Goal: Information Seeking & Learning: Find specific fact

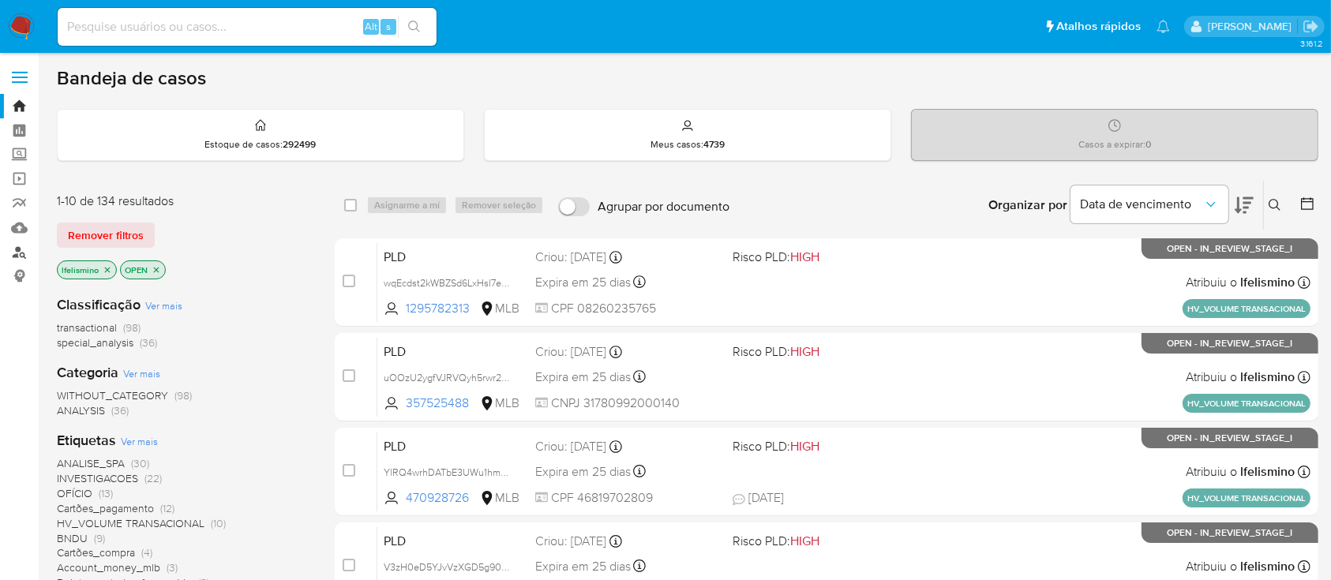
click at [32, 248] on link "Localizador de pessoas" at bounding box center [94, 252] width 188 height 24
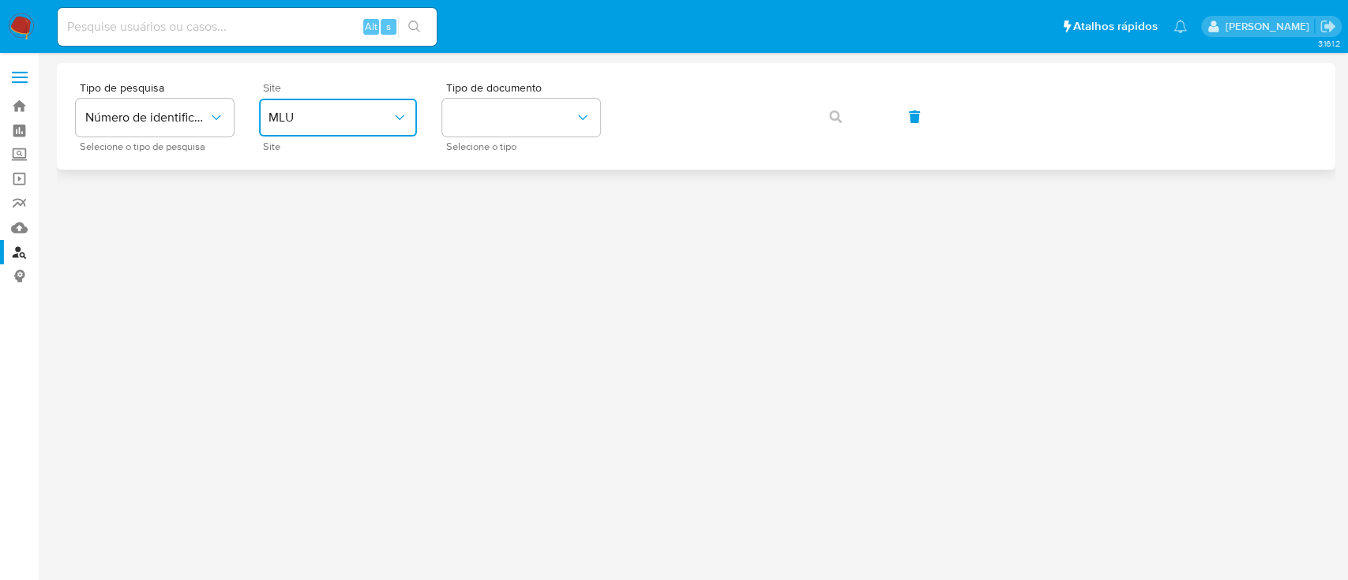
click at [339, 123] on span "MLU" at bounding box center [329, 118] width 123 height 16
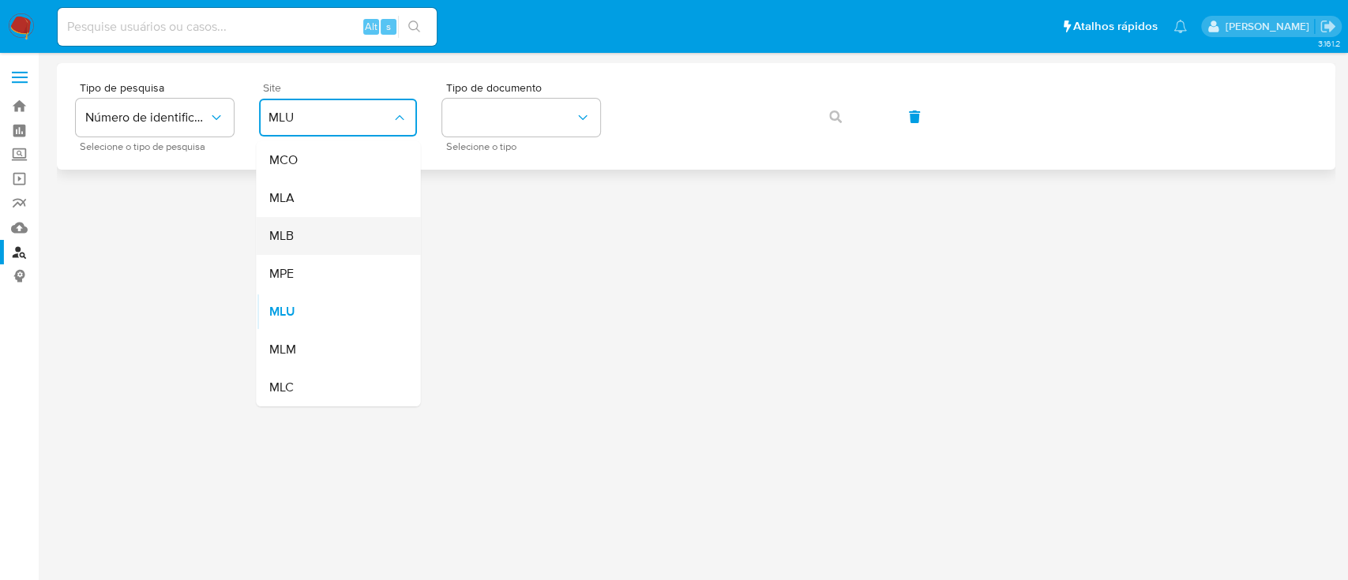
click at [334, 236] on div "MLB" at bounding box center [332, 236] width 129 height 38
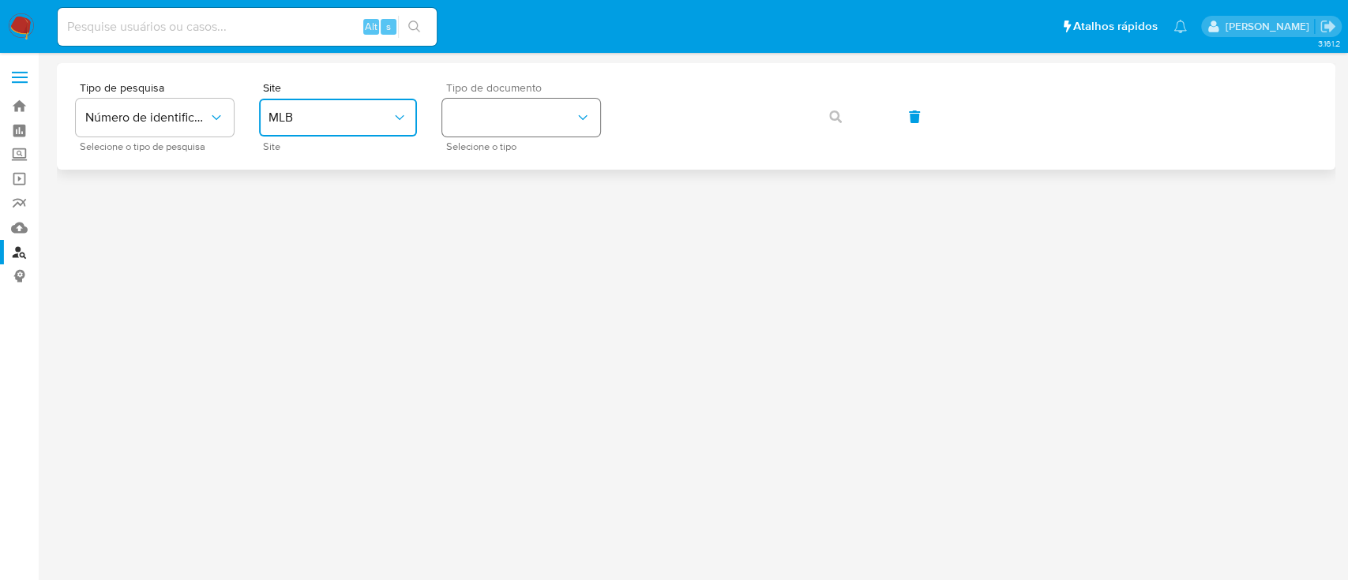
drag, startPoint x: 493, startPoint y: 113, endPoint x: 488, endPoint y: 135, distance: 22.6
click at [492, 114] on button "identificationType" at bounding box center [521, 118] width 158 height 38
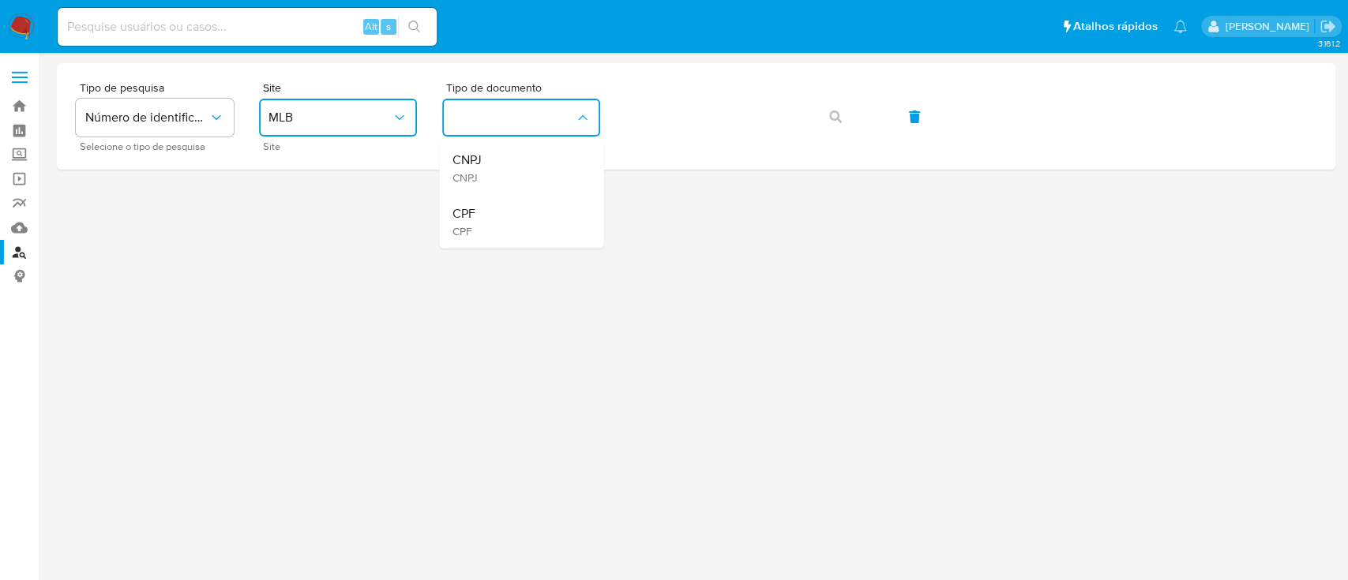
click at [497, 170] on div "CNPJ CNPJ" at bounding box center [516, 168] width 129 height 54
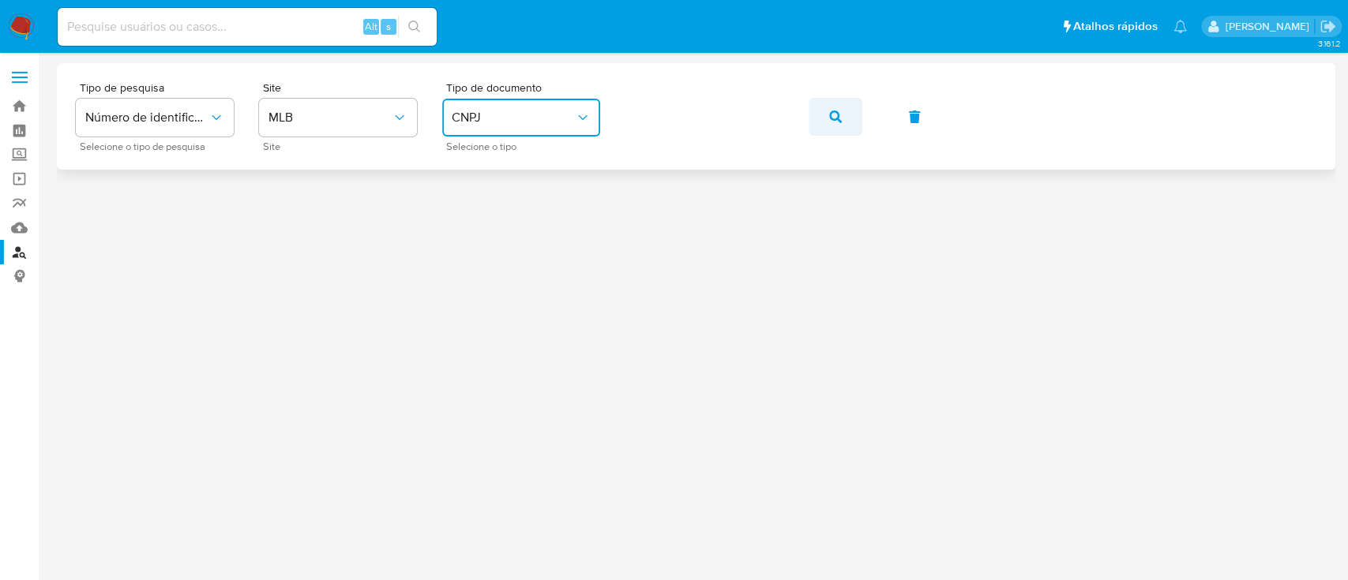
click at [822, 117] on button "button" at bounding box center [836, 117] width 54 height 38
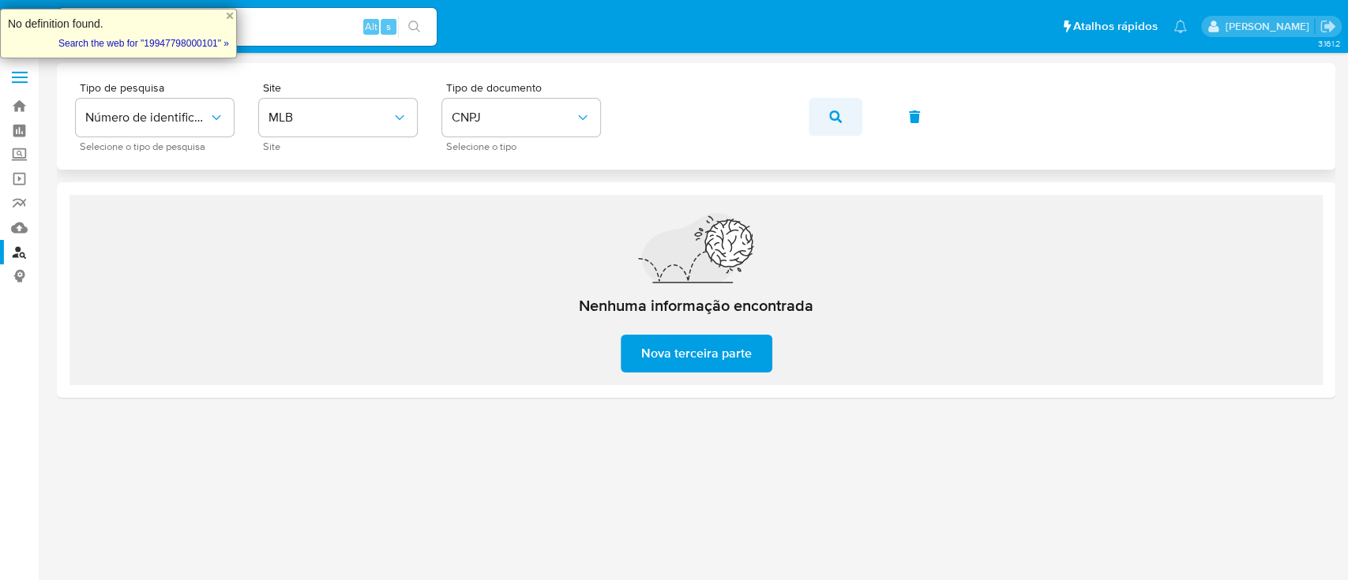
click at [826, 122] on button "button" at bounding box center [836, 117] width 54 height 38
click at [822, 123] on button "button" at bounding box center [836, 117] width 54 height 38
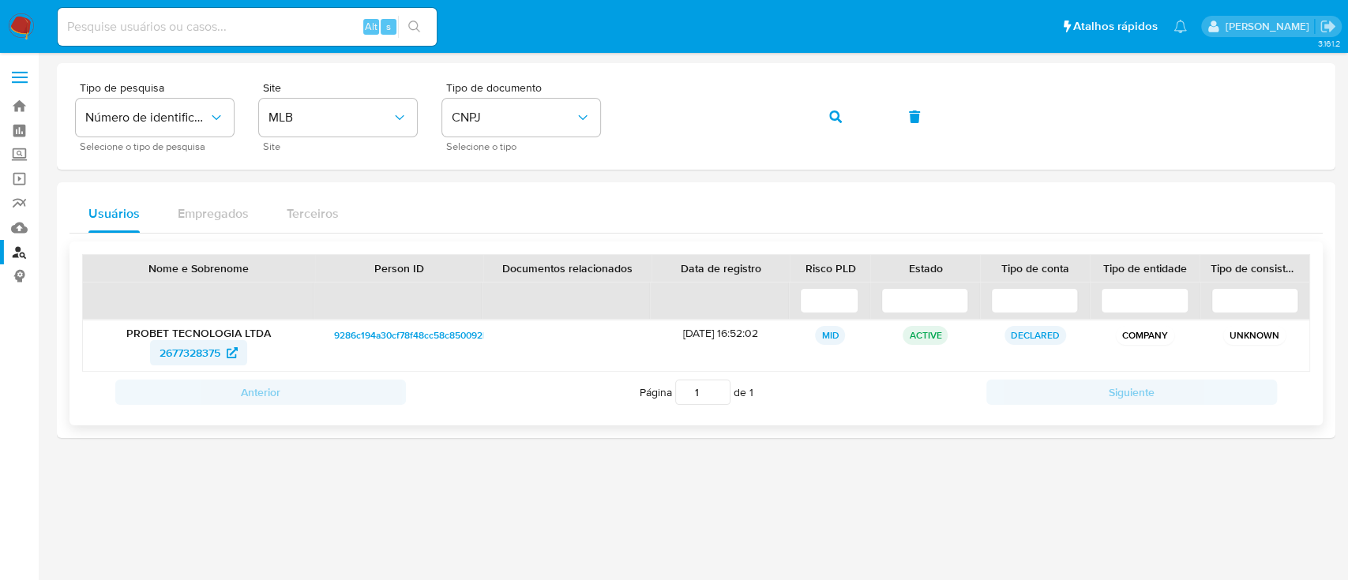
click at [226, 356] on span "2677328375" at bounding box center [199, 352] width 78 height 25
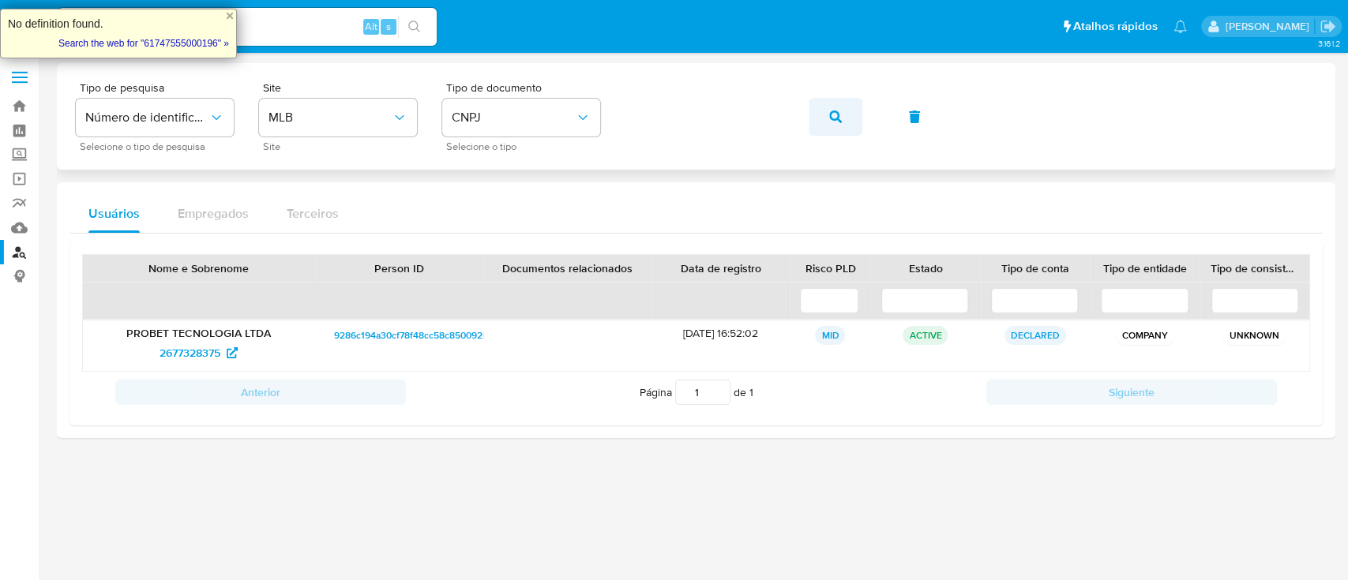
click at [846, 118] on button "button" at bounding box center [836, 117] width 54 height 38
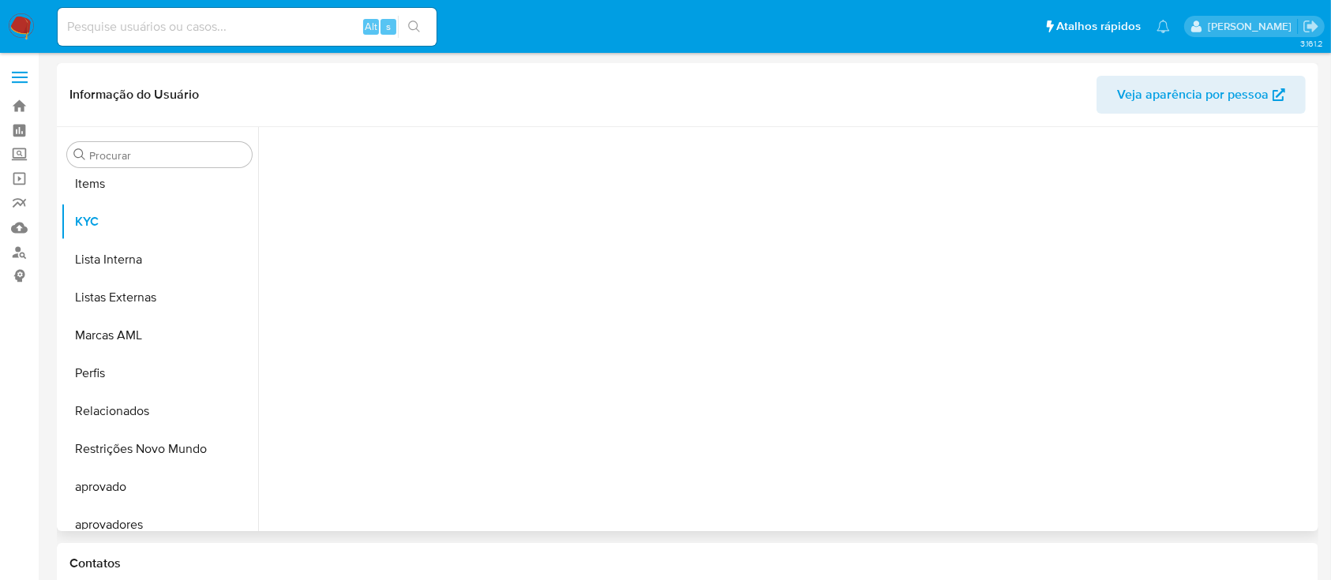
scroll to position [819, 0]
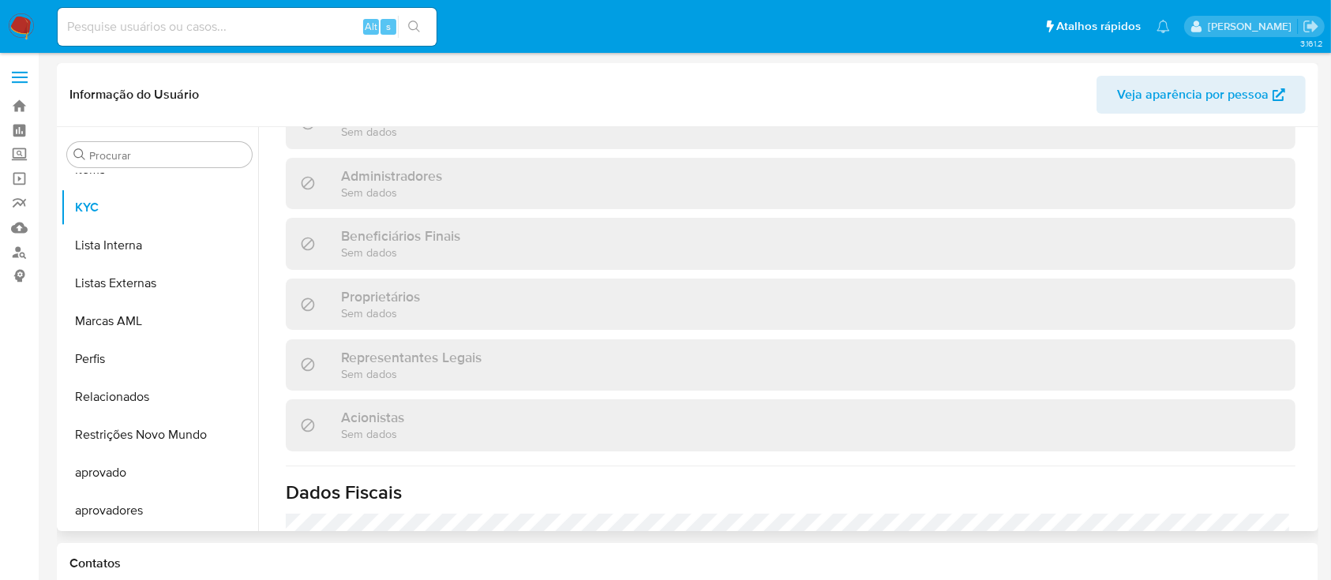
select select "10"
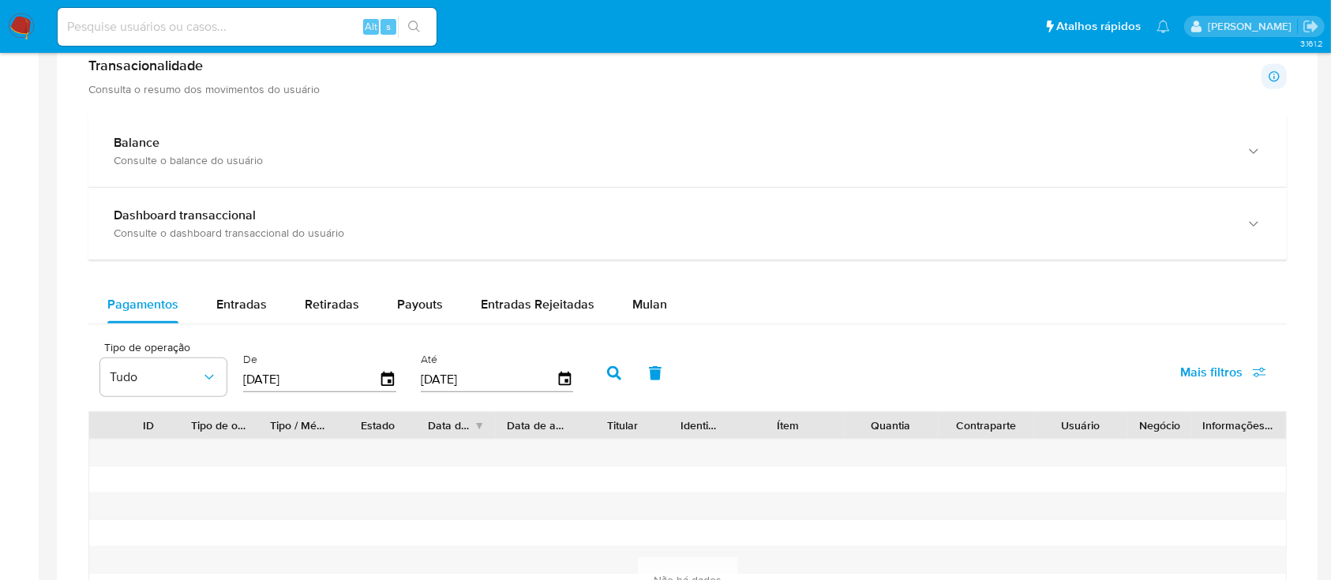
scroll to position [842, 0]
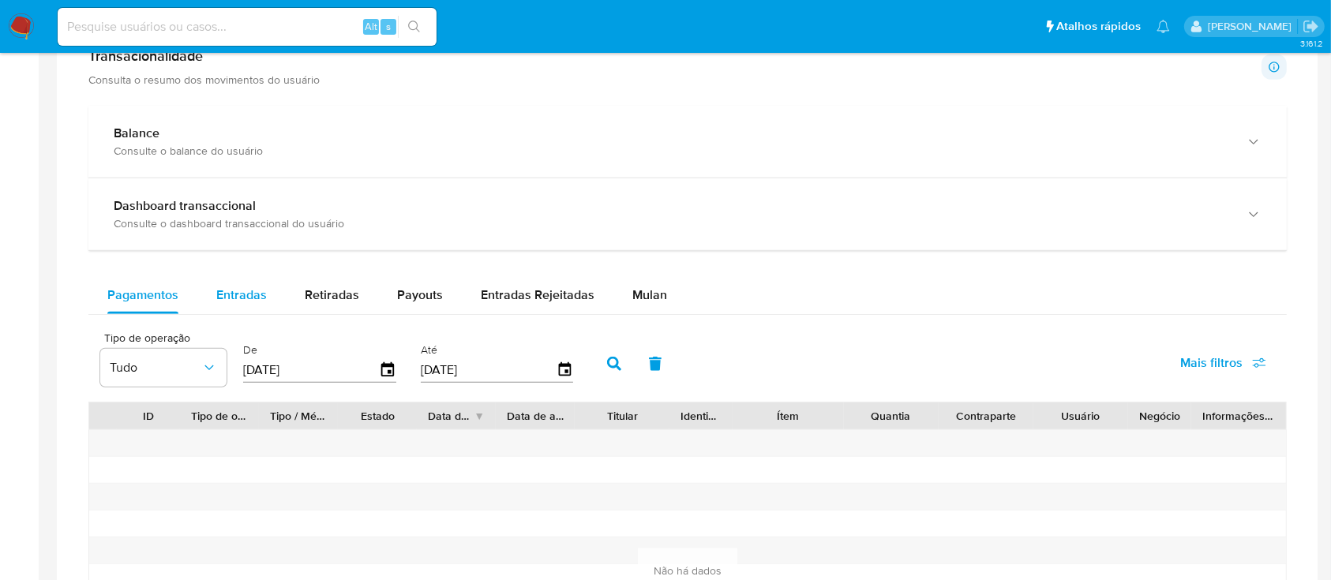
click at [245, 298] on span "Entradas" at bounding box center [241, 295] width 51 height 18
select select "10"
click at [385, 358] on icon "button" at bounding box center [388, 371] width 28 height 28
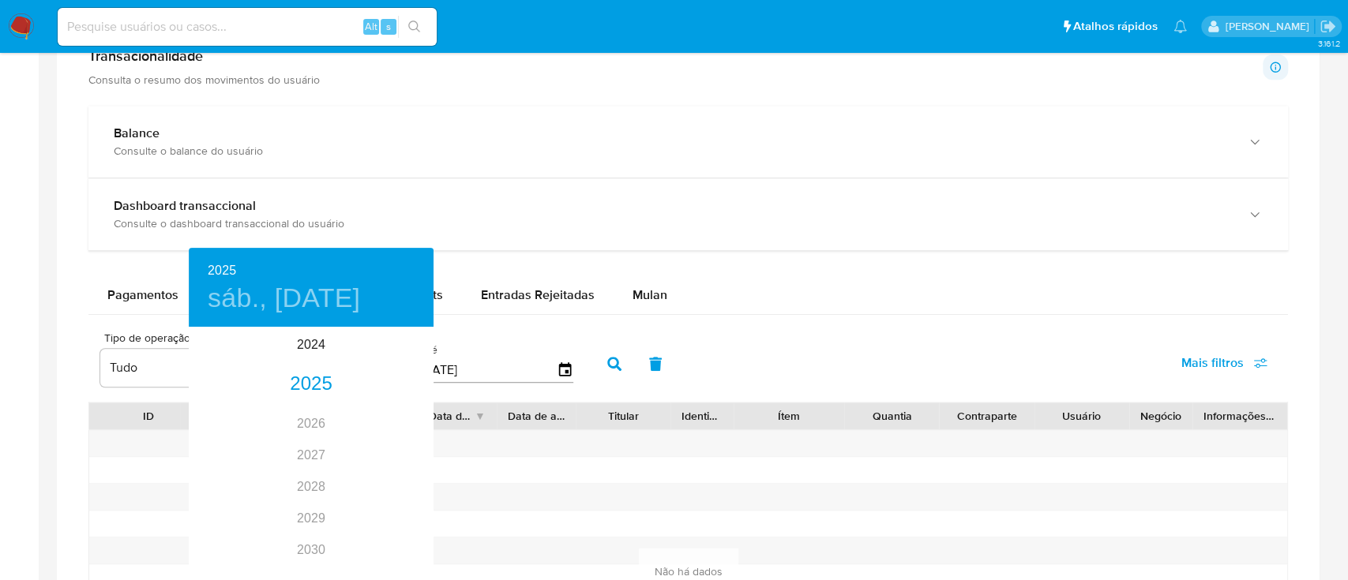
click at [355, 204] on div at bounding box center [674, 290] width 1348 height 580
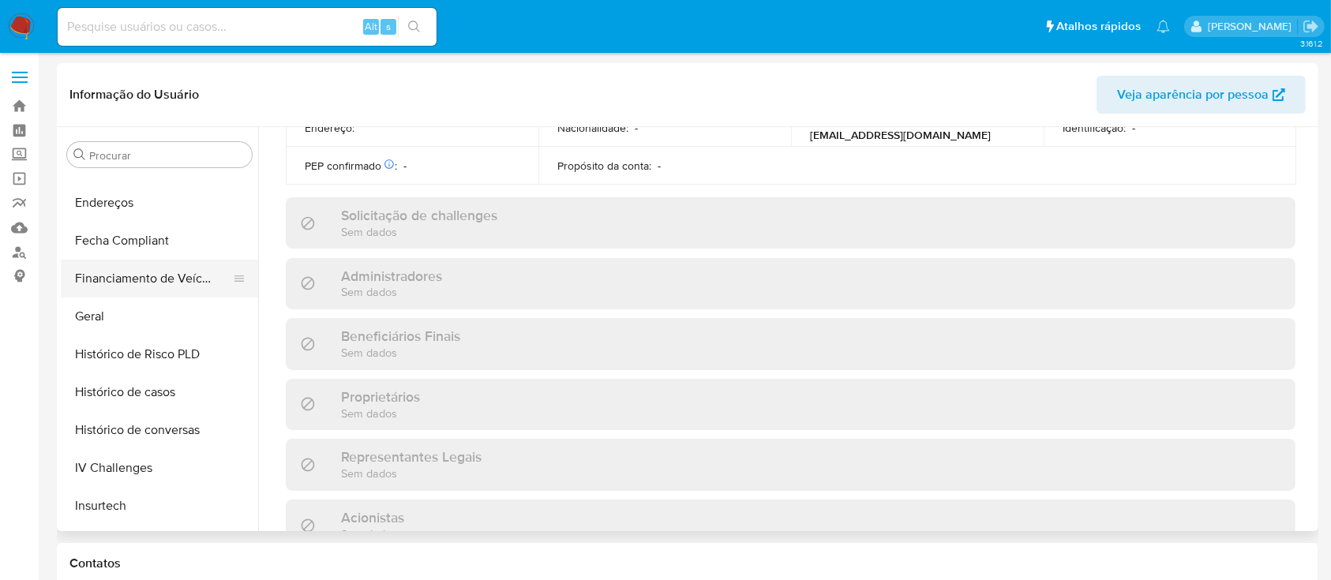
scroll to position [398, 0]
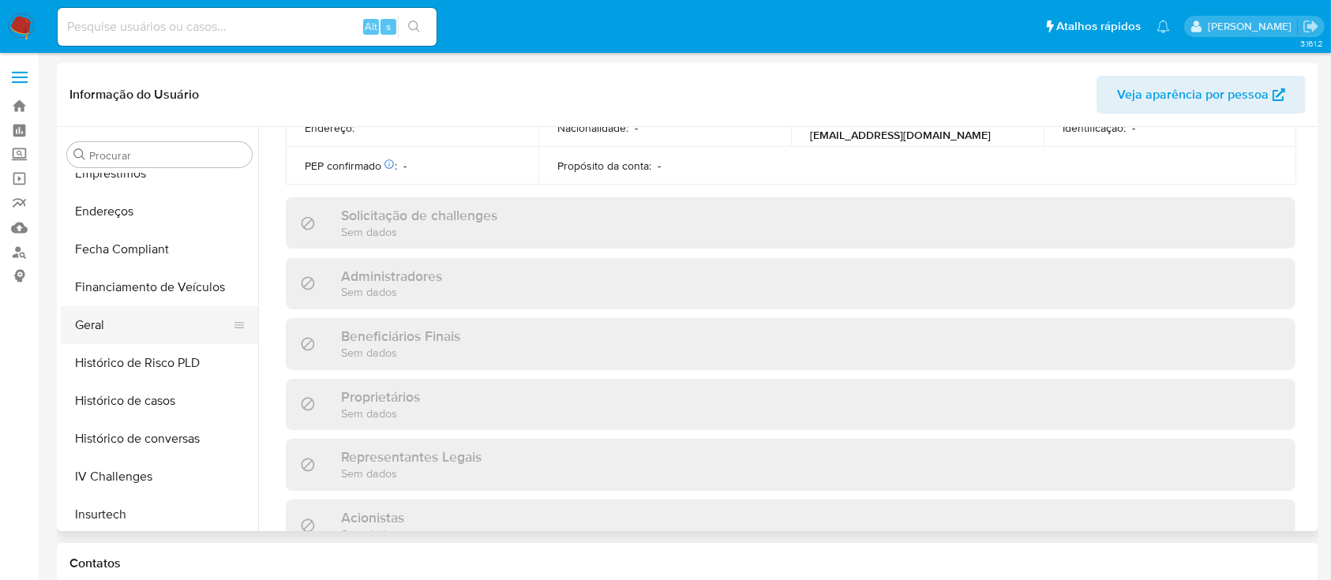
click at [152, 313] on button "Geral" at bounding box center [153, 325] width 185 height 38
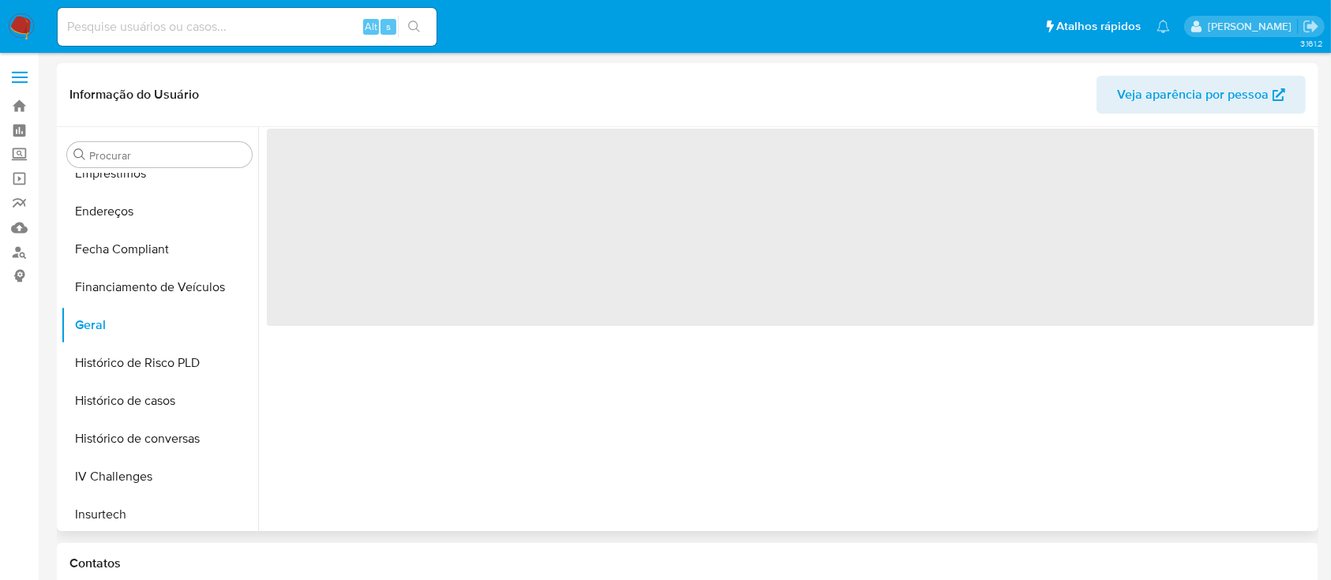
scroll to position [0, 0]
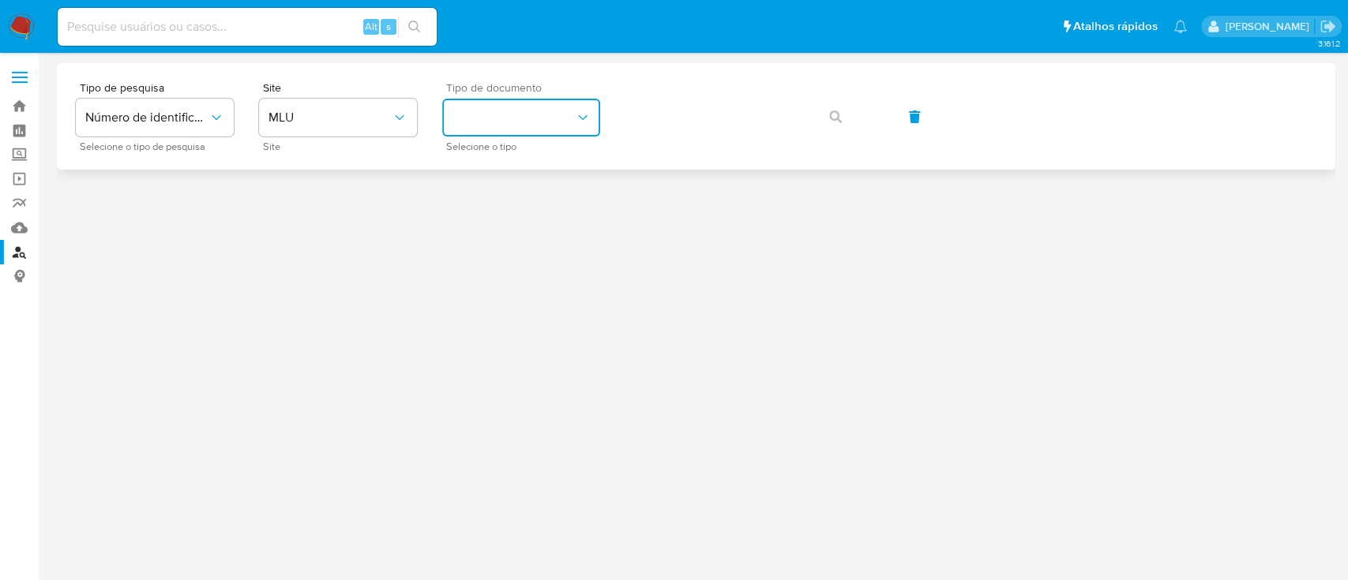
click at [528, 116] on button "identificationType" at bounding box center [521, 118] width 158 height 38
click at [338, 107] on button "MLU" at bounding box center [338, 118] width 158 height 38
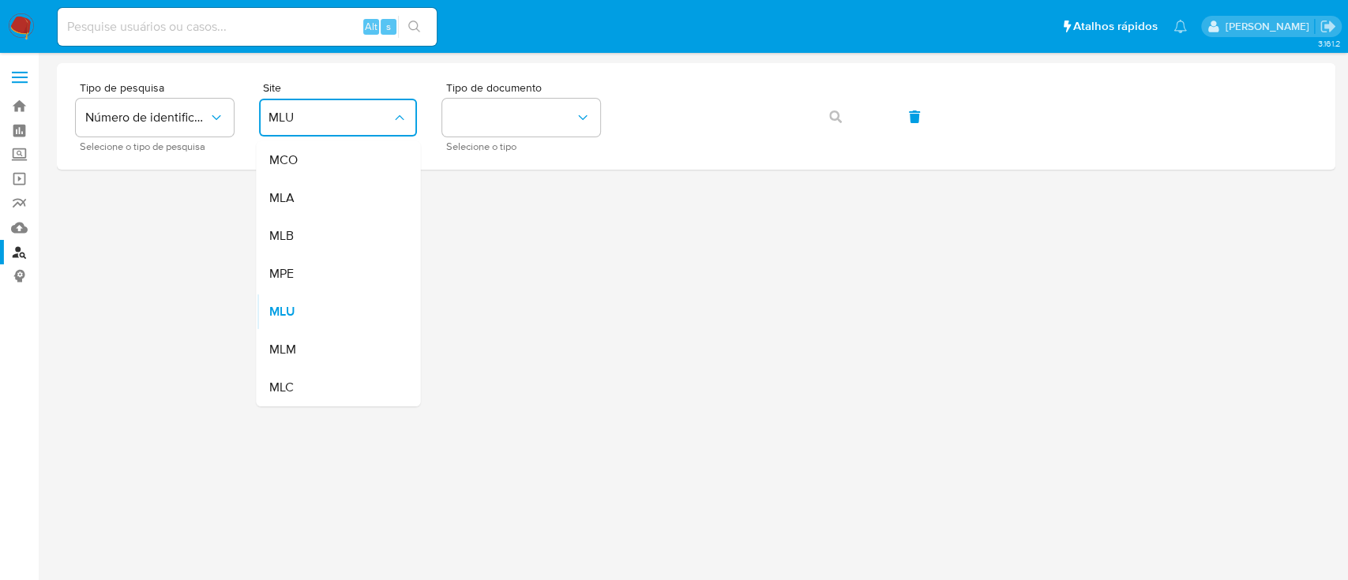
drag, startPoint x: 365, startPoint y: 212, endPoint x: 351, endPoint y: 216, distance: 15.0
click at [367, 212] on div "MLA" at bounding box center [332, 198] width 129 height 38
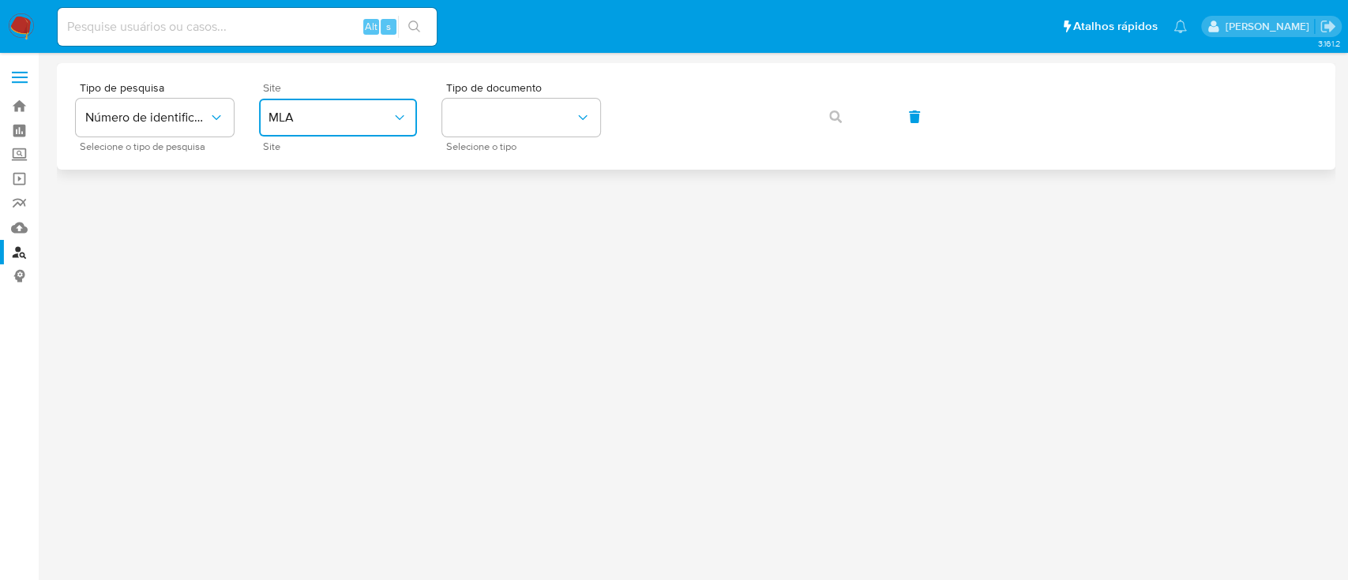
click at [362, 124] on button "MLA" at bounding box center [338, 118] width 158 height 38
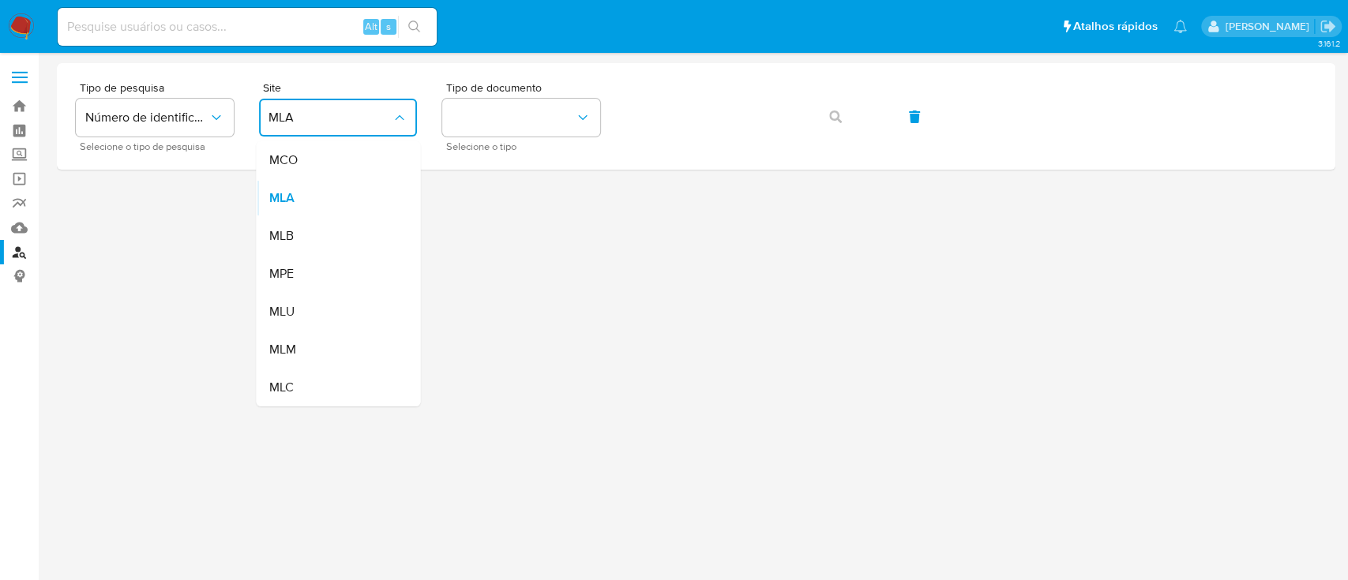
drag, startPoint x: 354, startPoint y: 235, endPoint x: 422, endPoint y: 175, distance: 91.1
click at [354, 234] on div "MLB" at bounding box center [332, 236] width 129 height 38
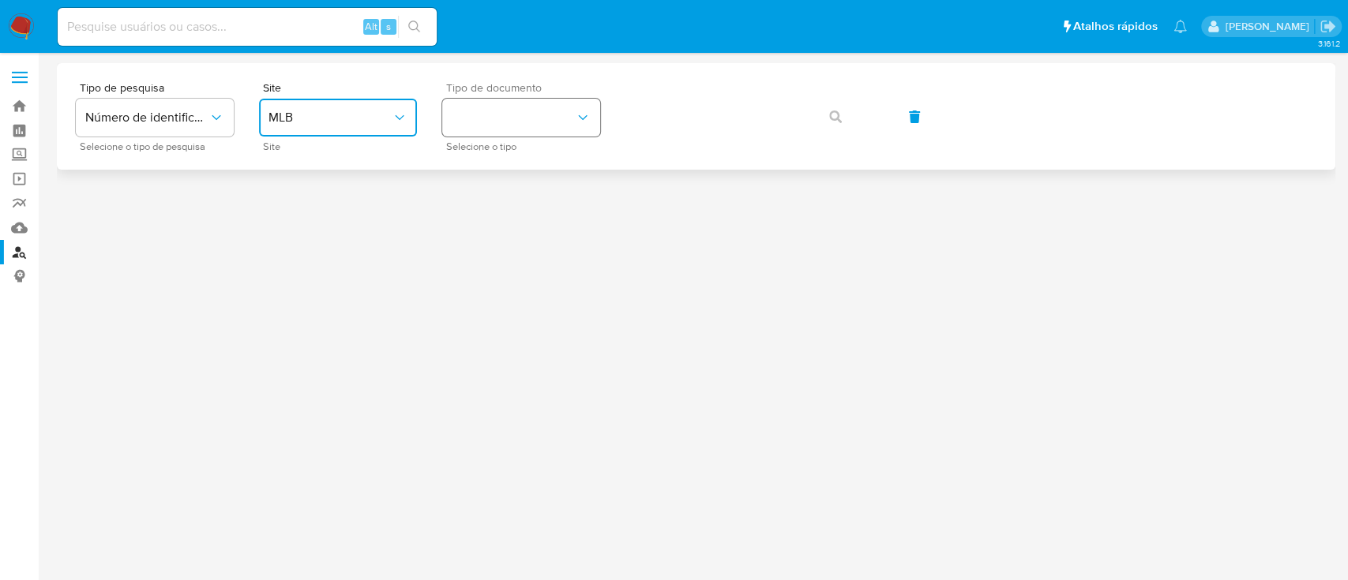
drag, startPoint x: 473, startPoint y: 119, endPoint x: 475, endPoint y: 129, distance: 9.8
click at [475, 129] on button "identificationType" at bounding box center [521, 118] width 158 height 38
click at [472, 229] on span "CPF" at bounding box center [463, 231] width 23 height 14
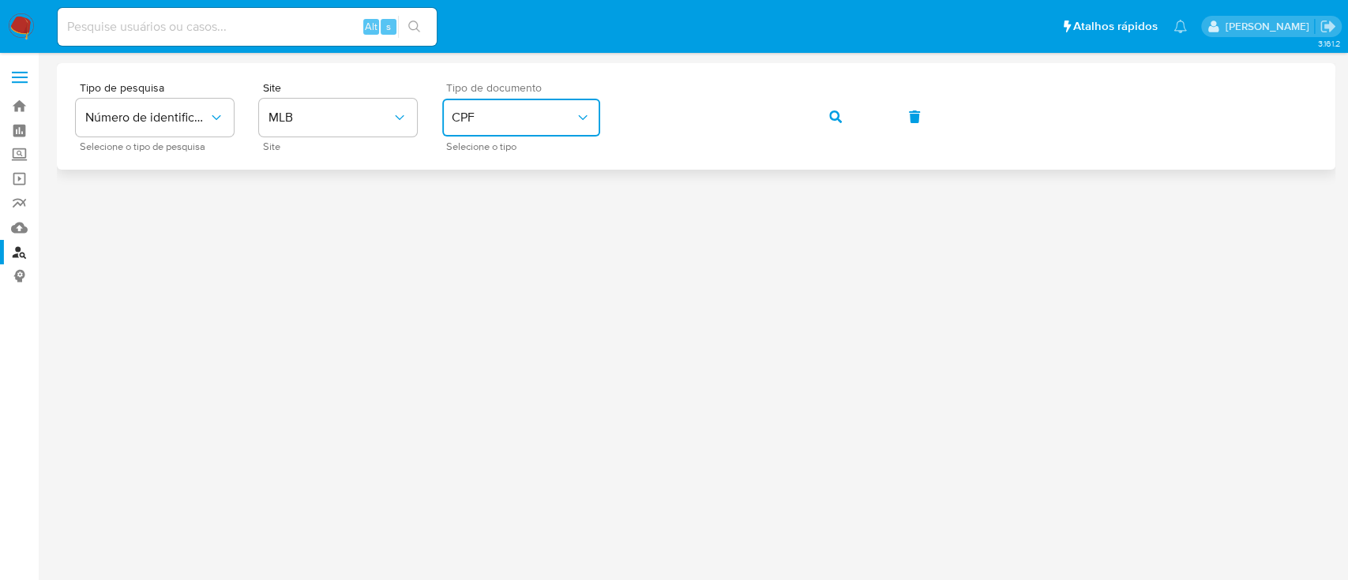
click at [814, 122] on button "button" at bounding box center [836, 117] width 54 height 38
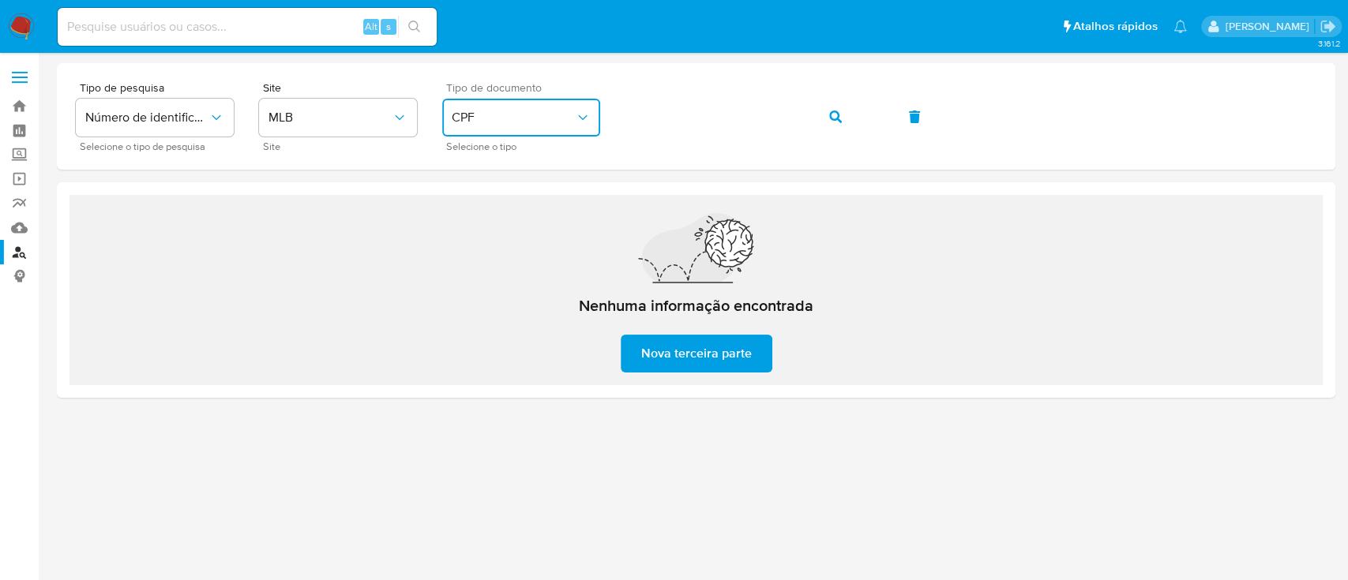
drag, startPoint x: 520, startPoint y: 118, endPoint x: 523, endPoint y: 134, distance: 16.1
click at [520, 118] on span "CPF" at bounding box center [513, 118] width 123 height 16
click at [508, 167] on div "CNPJ CNPJ" at bounding box center [516, 168] width 129 height 54
click at [842, 118] on button "button" at bounding box center [836, 117] width 54 height 38
click at [828, 113] on button "button" at bounding box center [836, 117] width 54 height 38
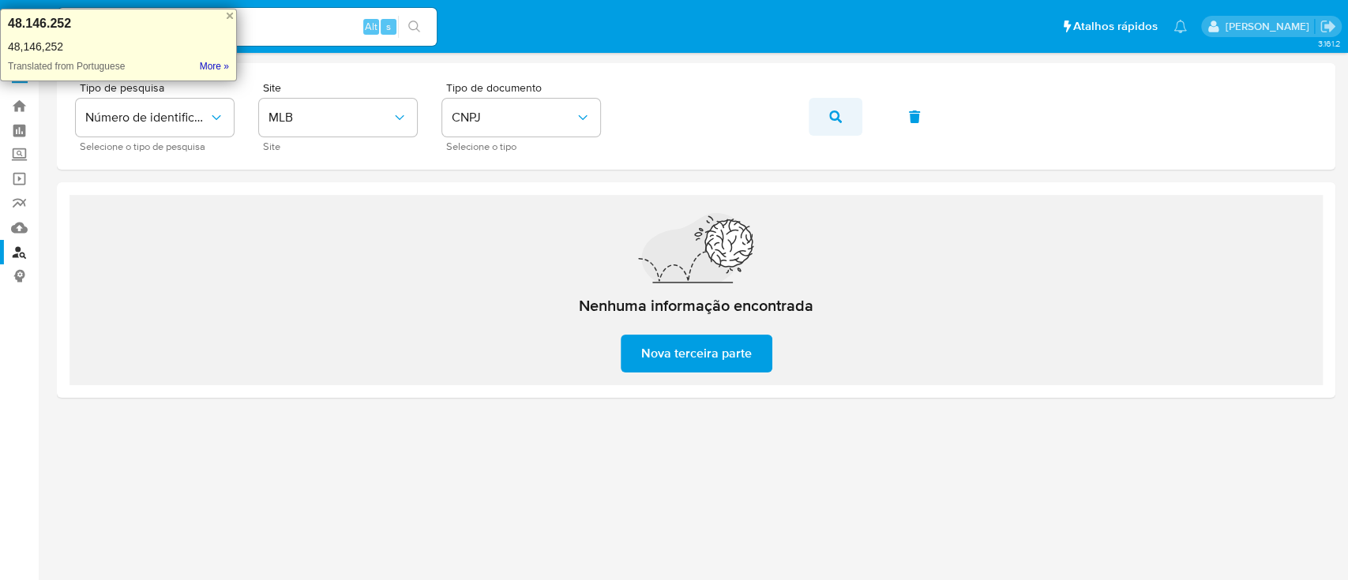
click at [814, 111] on button "button" at bounding box center [836, 117] width 54 height 38
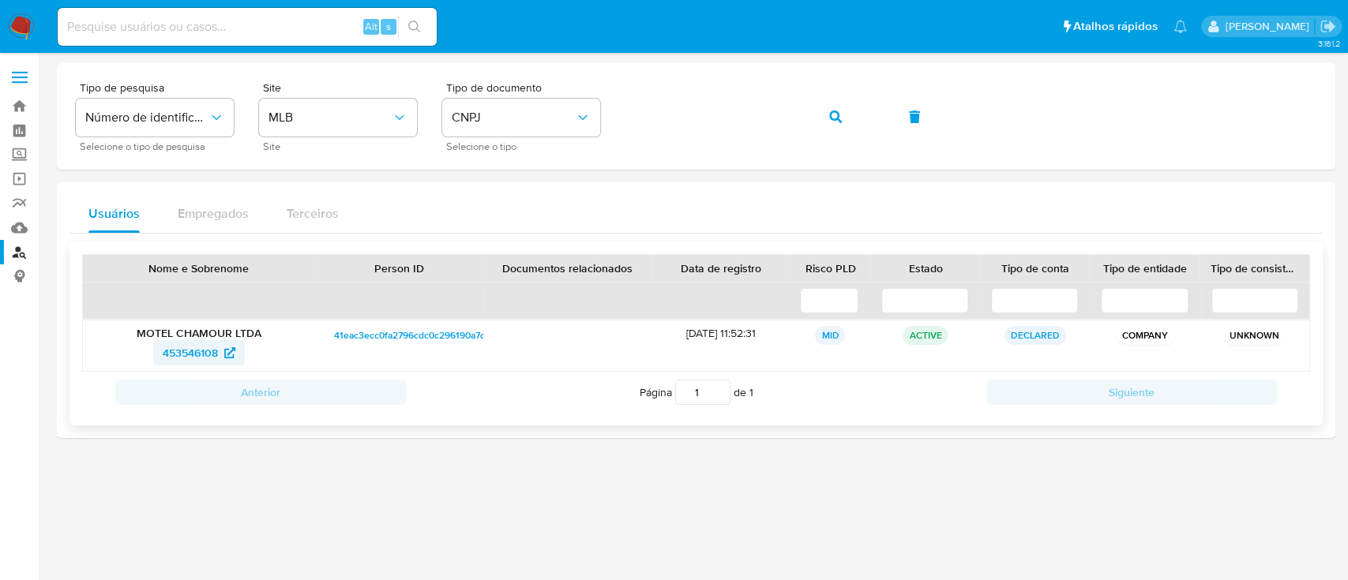
click at [224, 359] on span "453546108" at bounding box center [199, 352] width 73 height 25
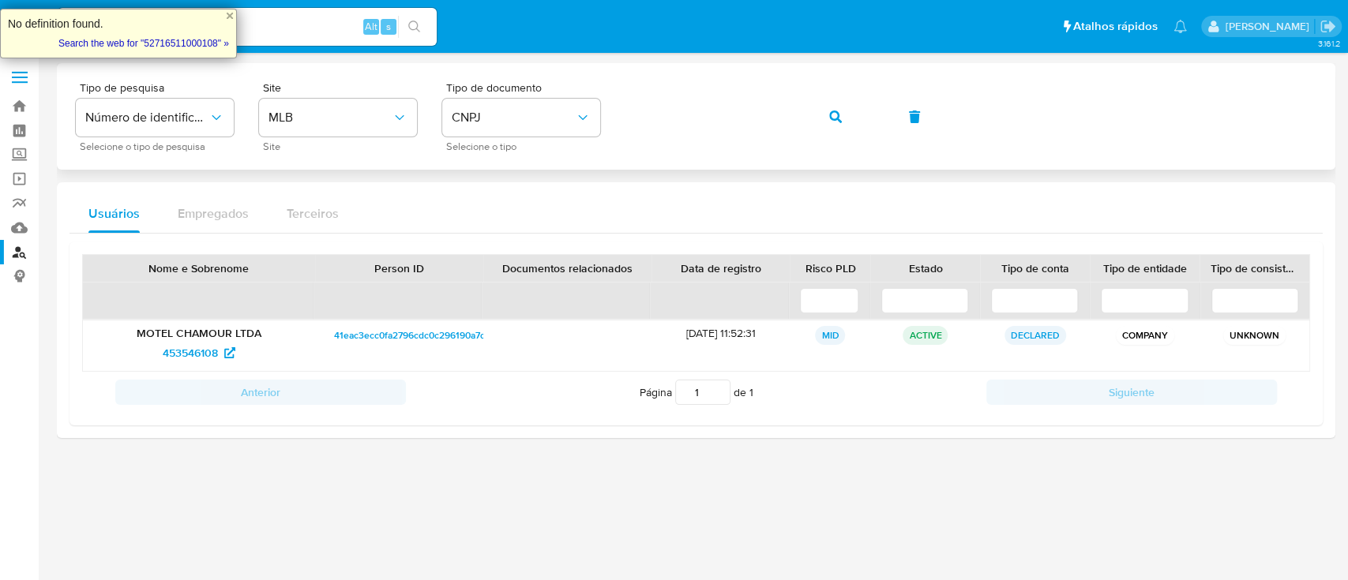
click at [861, 126] on div "Tipo de pesquisa Número de identificação Selecione o tipo de pesquisa Site MLB …" at bounding box center [696, 116] width 1240 height 69
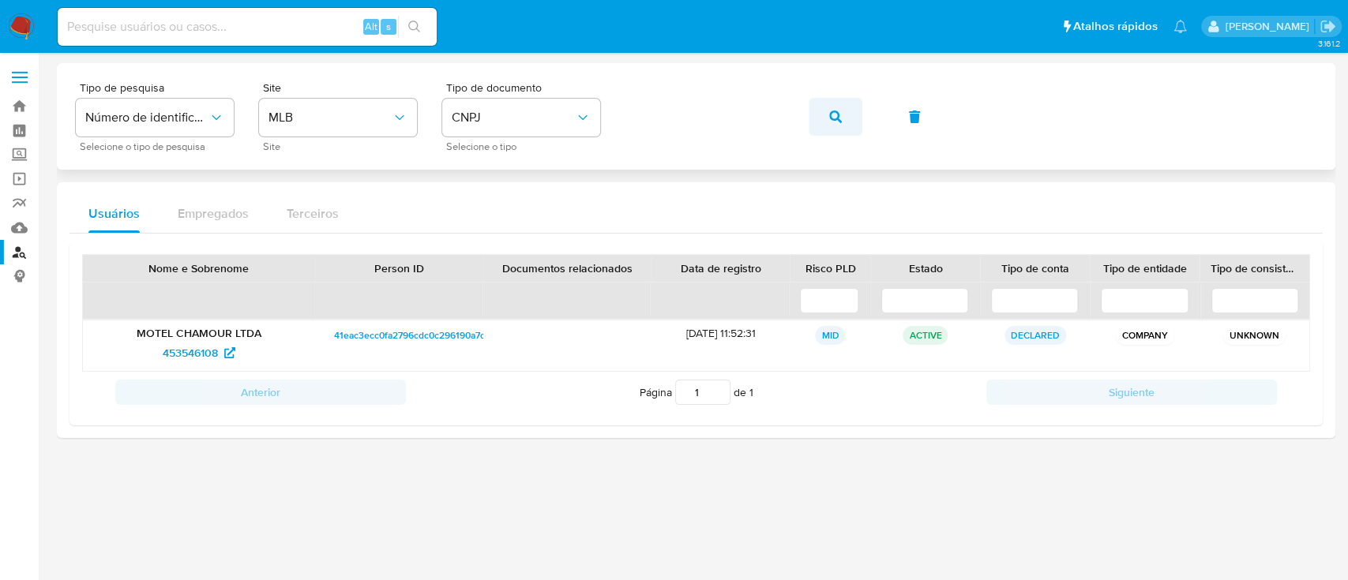
drag, startPoint x: 865, startPoint y: 122, endPoint x: 846, endPoint y: 120, distance: 19.0
click at [861, 122] on div "Tipo de pesquisa Número de identificação Selecione o tipo de pesquisa Site MLB …" at bounding box center [696, 116] width 1240 height 69
click at [845, 120] on button "button" at bounding box center [836, 117] width 54 height 38
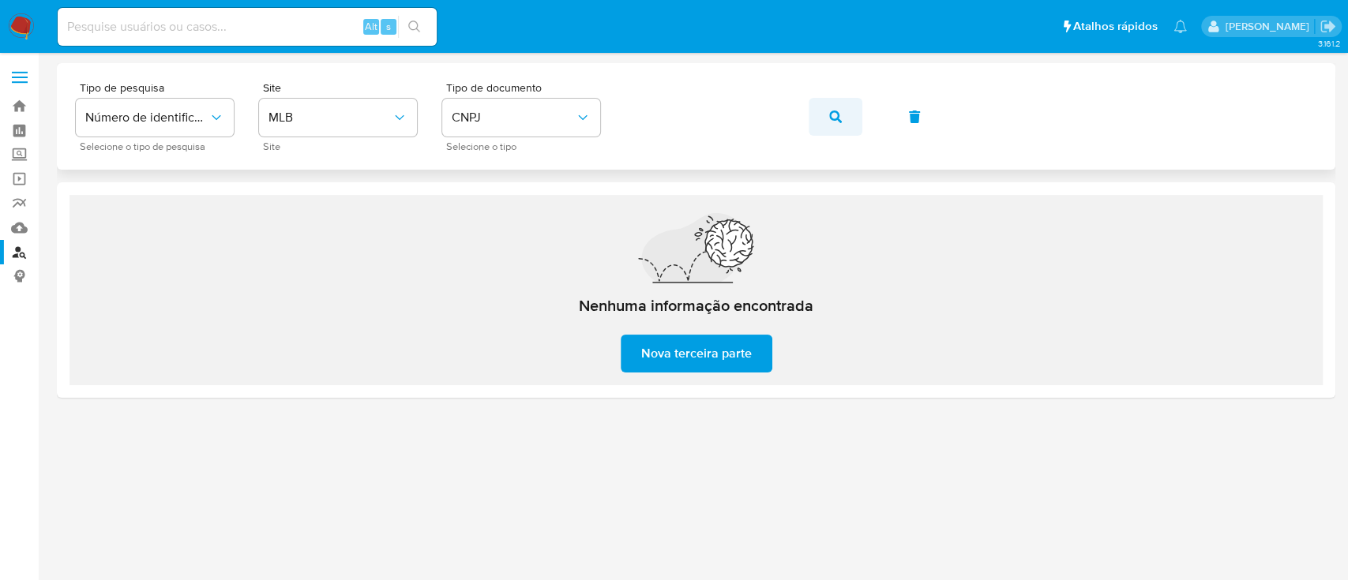
click at [829, 111] on icon "button" at bounding box center [835, 117] width 13 height 13
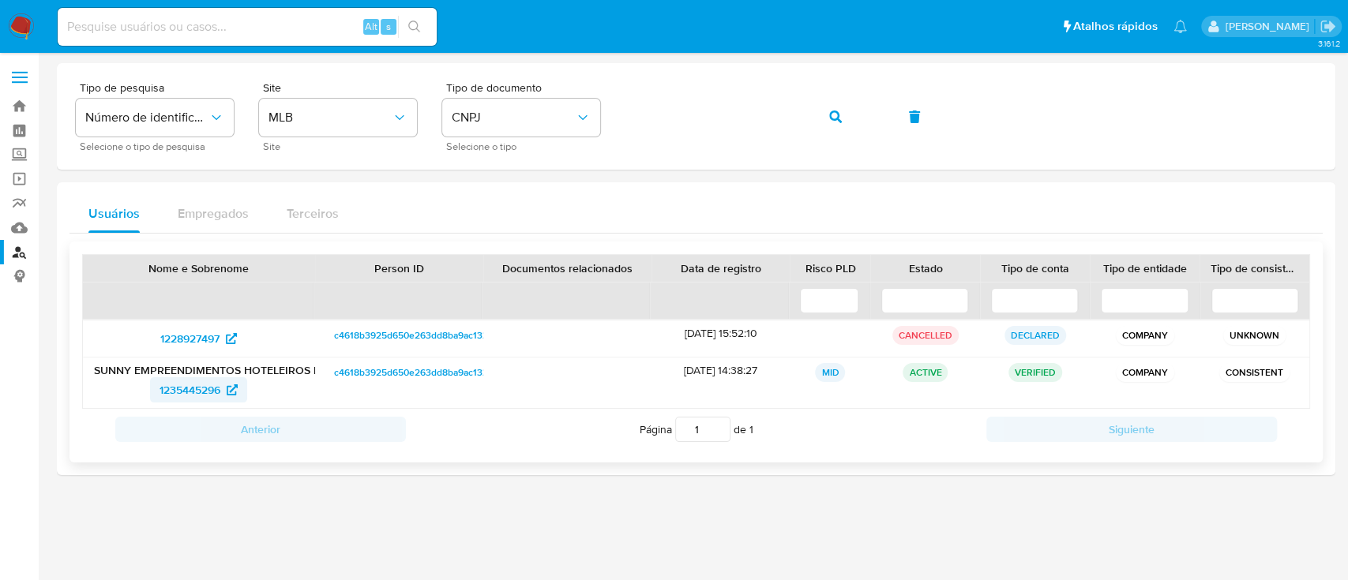
click at [213, 387] on span "1235445296" at bounding box center [190, 389] width 61 height 25
click at [820, 123] on button "button" at bounding box center [836, 117] width 54 height 38
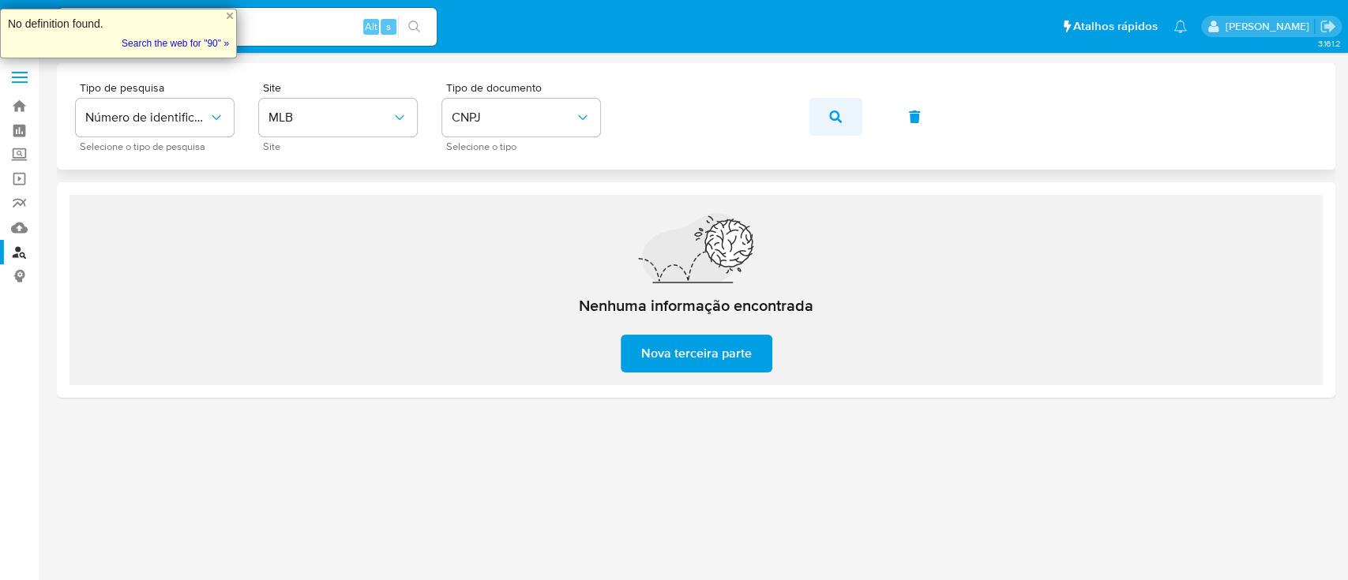
click at [829, 117] on icon "button" at bounding box center [835, 117] width 13 height 13
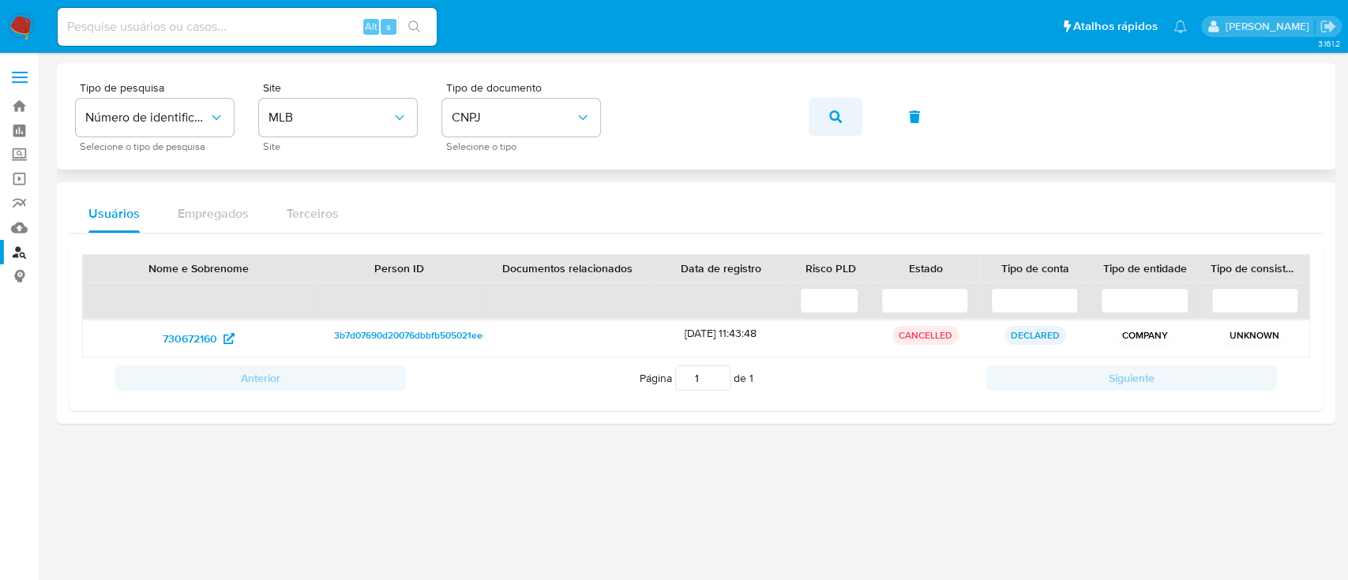
click at [820, 126] on button "button" at bounding box center [836, 117] width 54 height 38
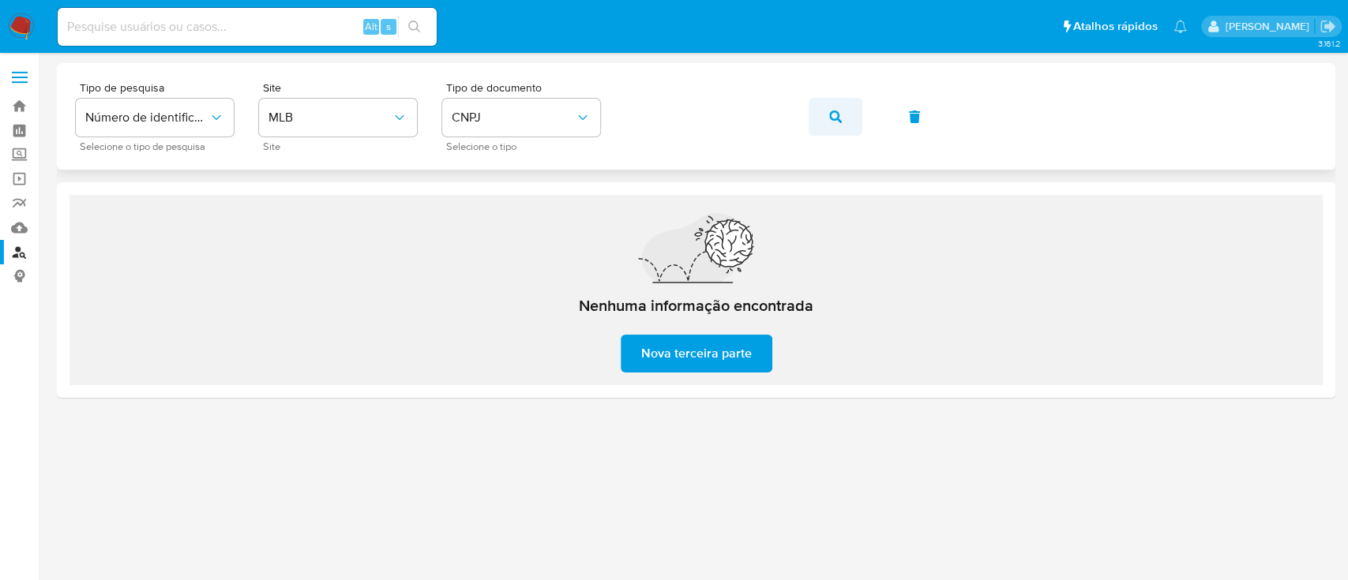
click at [825, 118] on button "button" at bounding box center [836, 117] width 54 height 38
click at [820, 122] on button "button" at bounding box center [836, 117] width 54 height 38
click at [682, 171] on div "Tipo de pesquisa Número de identificação Selecione o tipo de pesquisa Site MLB …" at bounding box center [696, 230] width 1278 height 335
click at [802, 120] on div "Tipo de pesquisa Número de identificação Selecione o tipo de pesquisa Site MLB …" at bounding box center [696, 116] width 1240 height 69
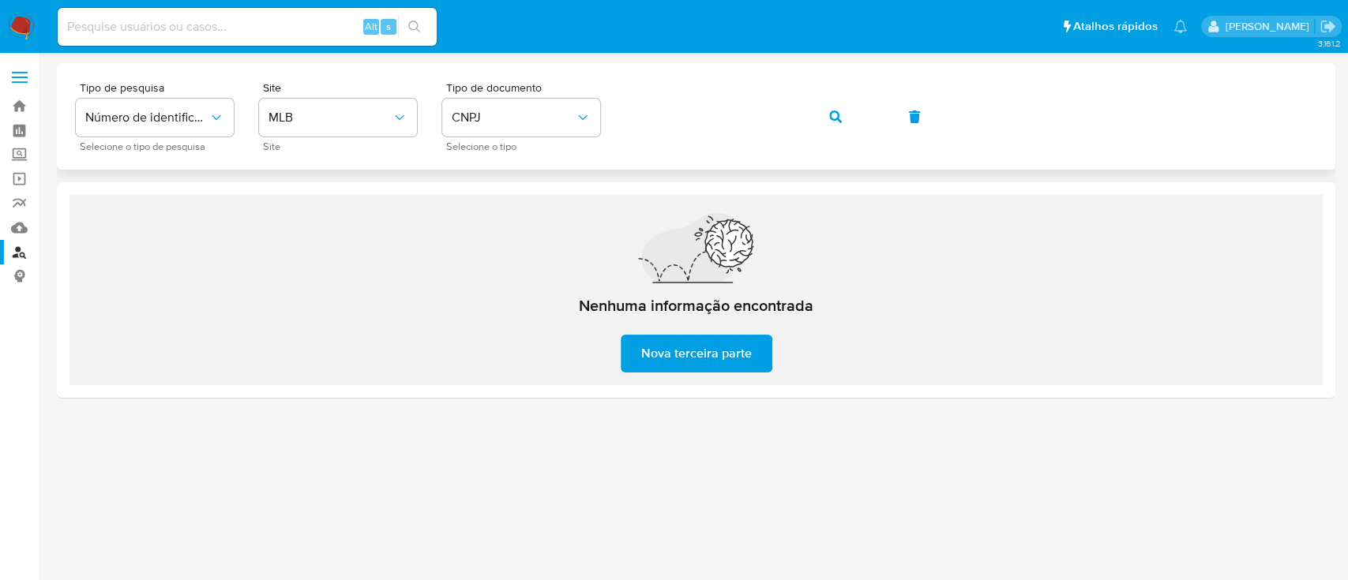
click at [837, 129] on span "button" at bounding box center [835, 116] width 13 height 35
click at [560, 123] on span "CNPJ" at bounding box center [513, 118] width 123 height 16
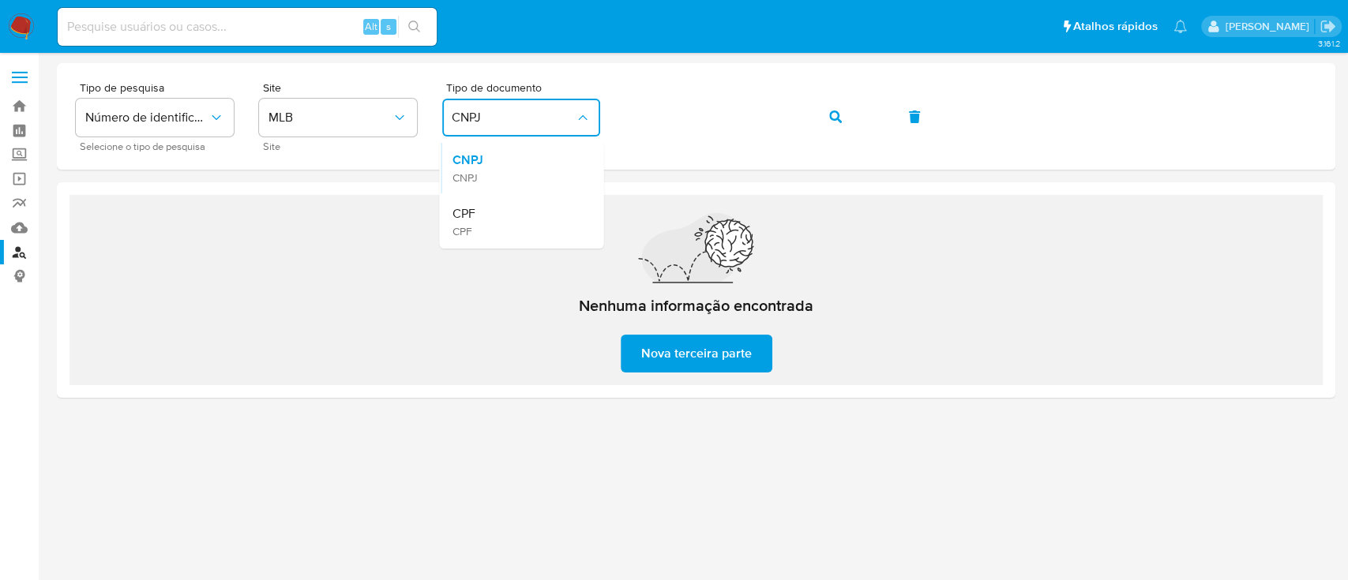
drag, startPoint x: 495, startPoint y: 238, endPoint x: 550, endPoint y: 198, distance: 67.8
click at [494, 237] on div "CPF CPF" at bounding box center [516, 222] width 129 height 54
click at [834, 111] on icon "button" at bounding box center [835, 117] width 13 height 13
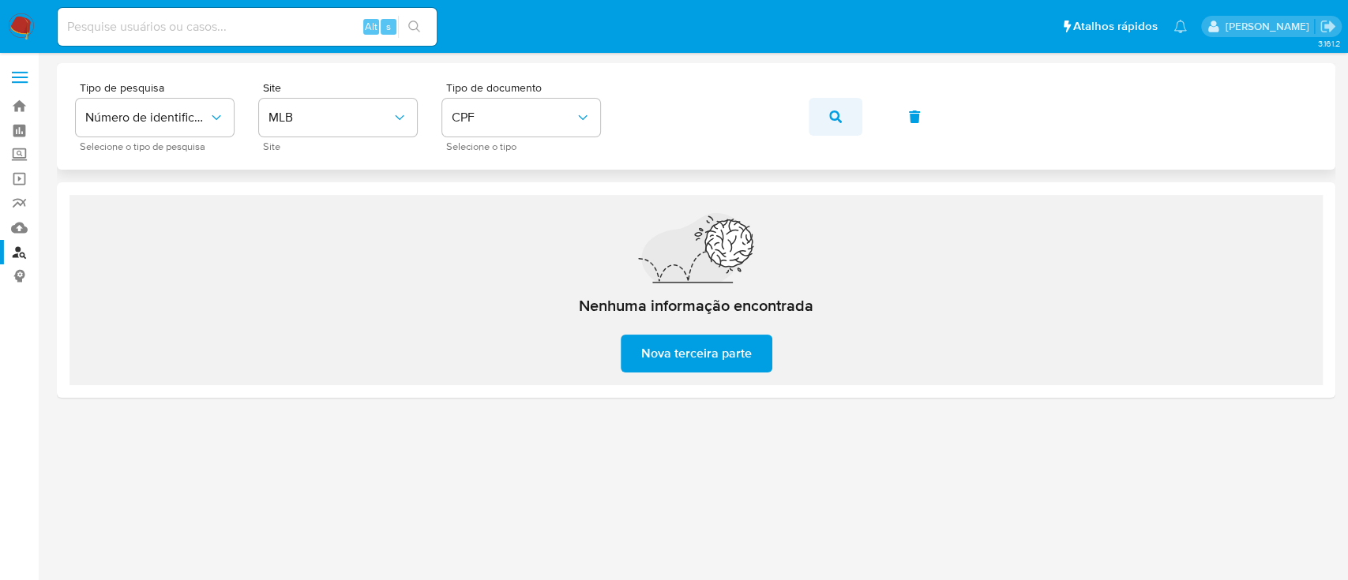
click at [826, 121] on button "button" at bounding box center [836, 117] width 54 height 38
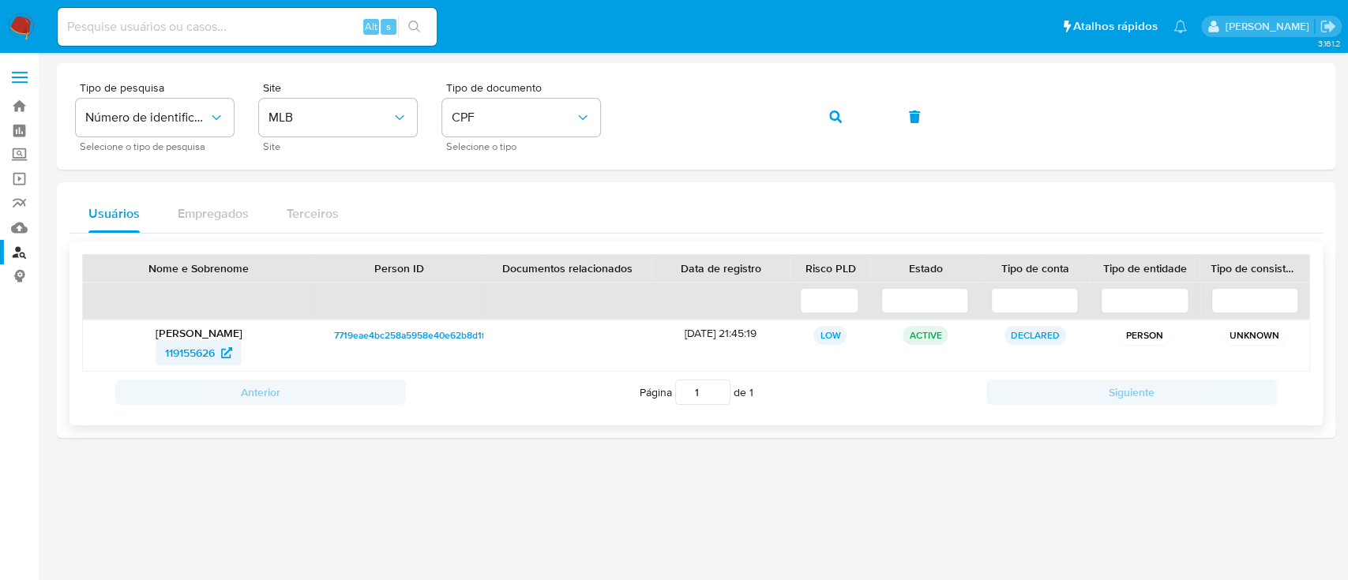
click at [207, 357] on span "119155626" at bounding box center [190, 352] width 50 height 25
click at [212, 352] on span "119155626" at bounding box center [190, 352] width 50 height 25
click at [835, 128] on span "button" at bounding box center [835, 116] width 13 height 35
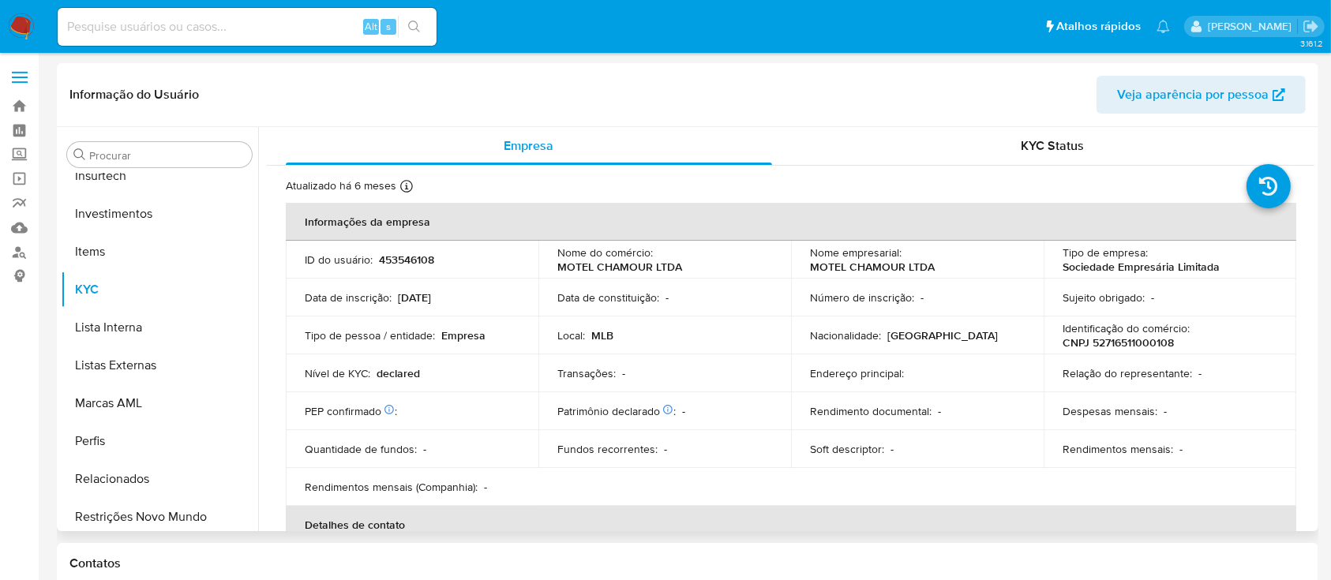
select select "10"
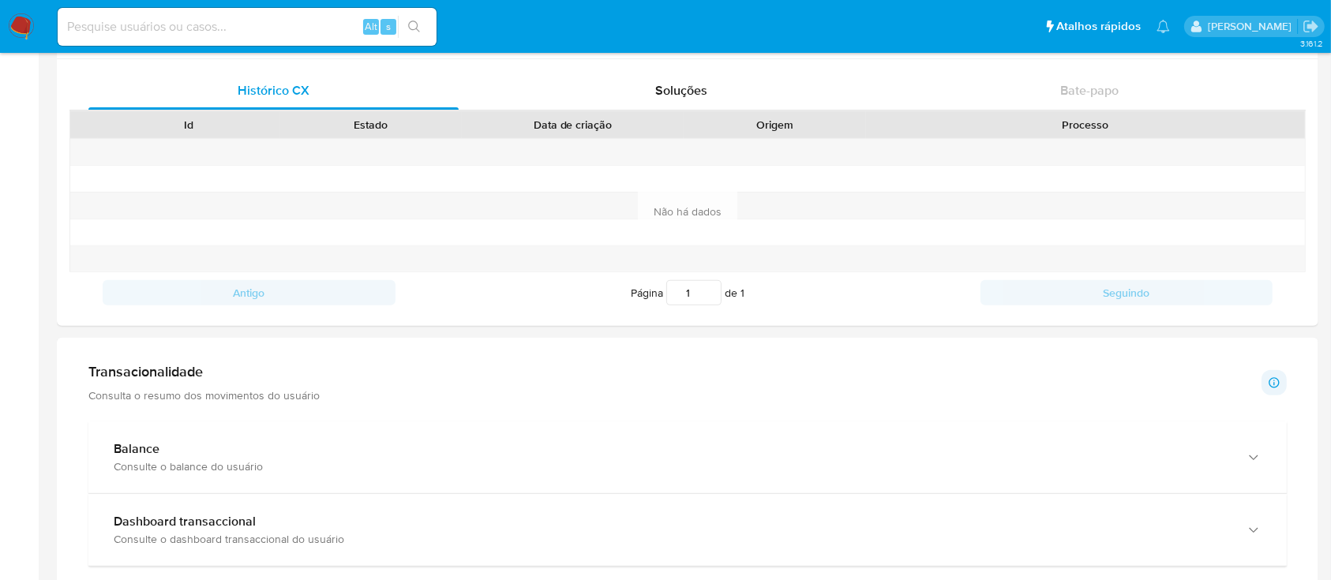
scroll to position [948, 0]
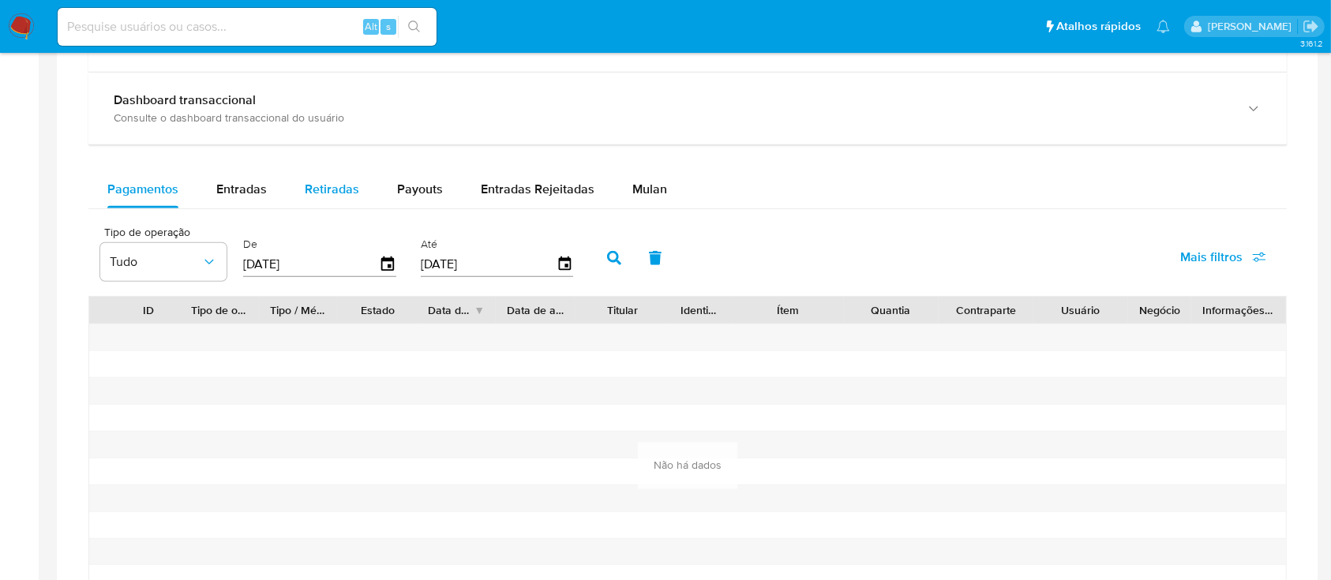
drag, startPoint x: 261, startPoint y: 186, endPoint x: 331, endPoint y: 193, distance: 69.8
click at [262, 186] on span "Entradas" at bounding box center [241, 189] width 51 height 18
select select "10"
drag, startPoint x: 333, startPoint y: 193, endPoint x: 402, endPoint y: 201, distance: 69.1
click at [336, 193] on span "Retiradas" at bounding box center [332, 189] width 54 height 18
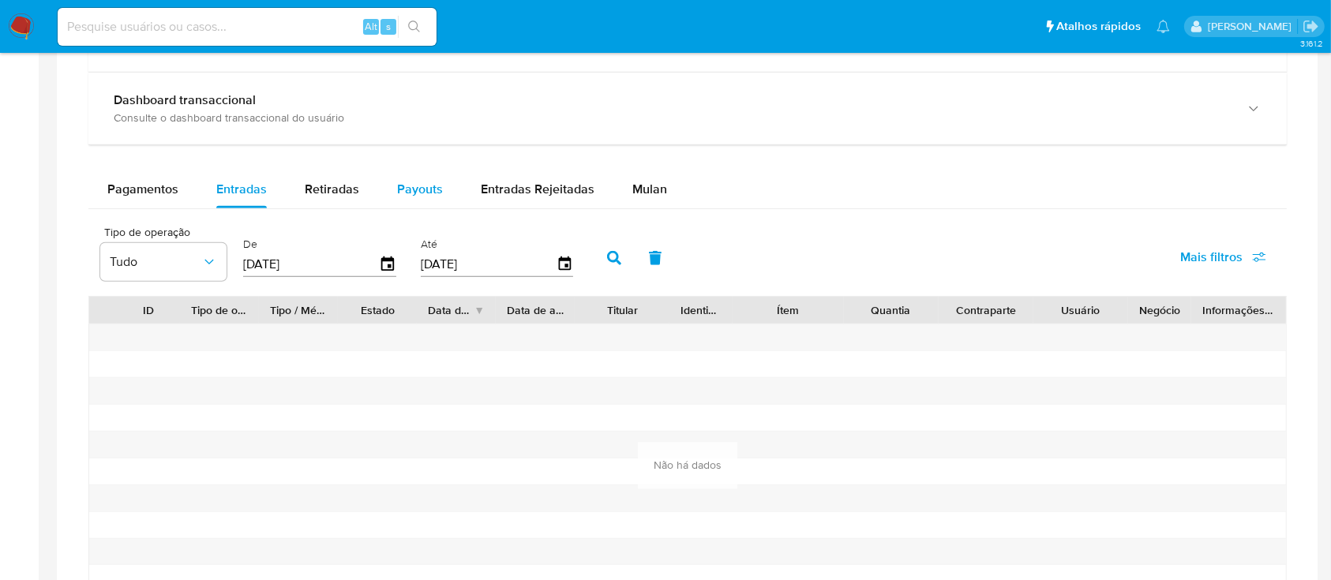
select select "10"
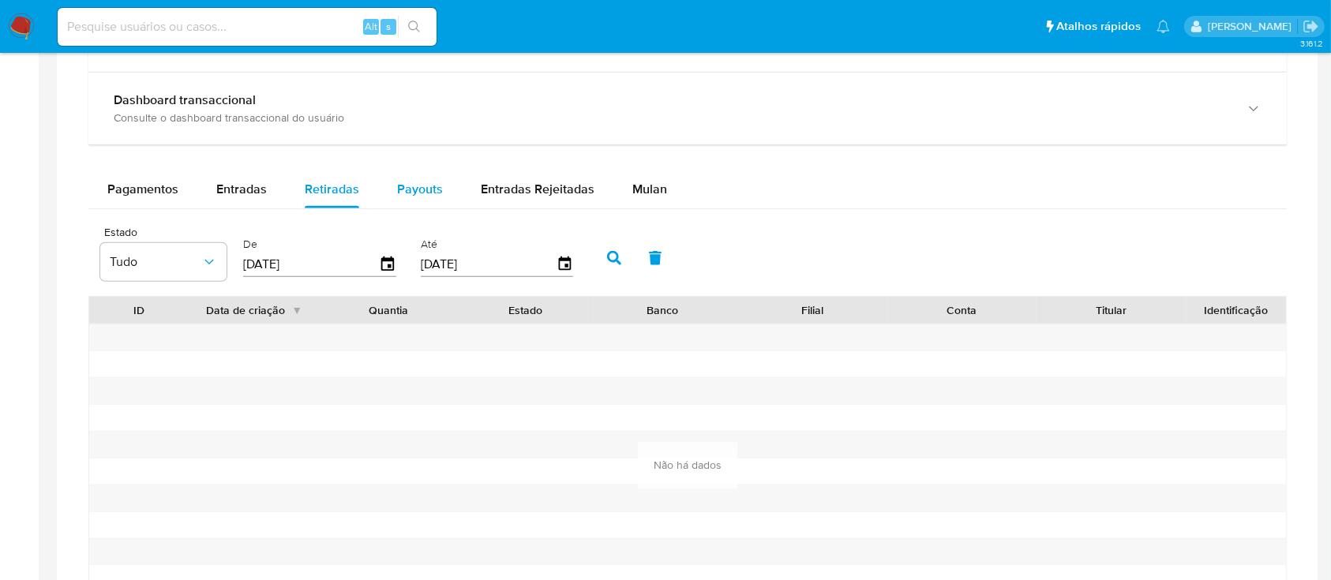
click at [430, 199] on div "Payouts" at bounding box center [420, 190] width 46 height 38
select select "10"
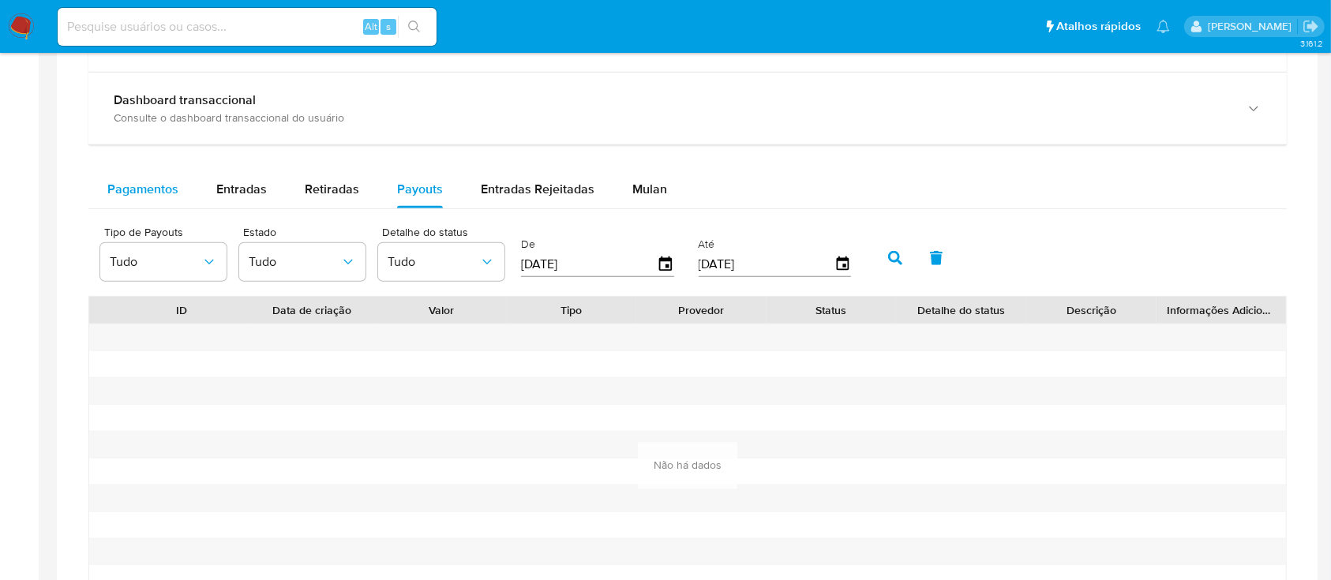
click at [182, 208] on button "Pagamentos" at bounding box center [142, 190] width 109 height 38
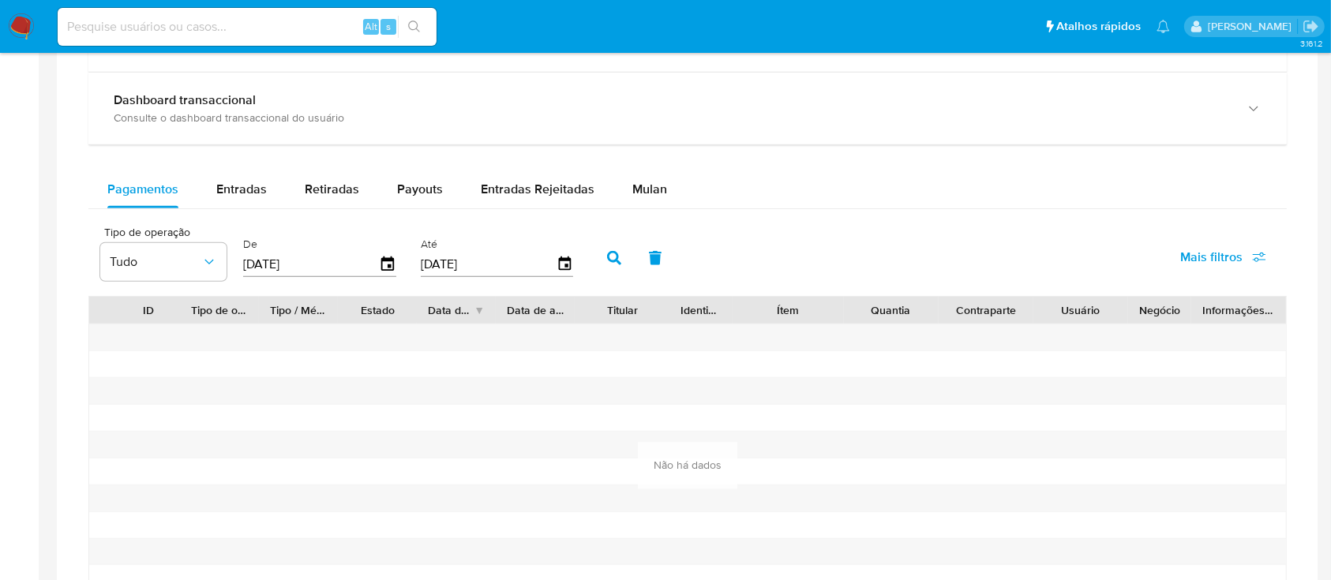
type button "0"
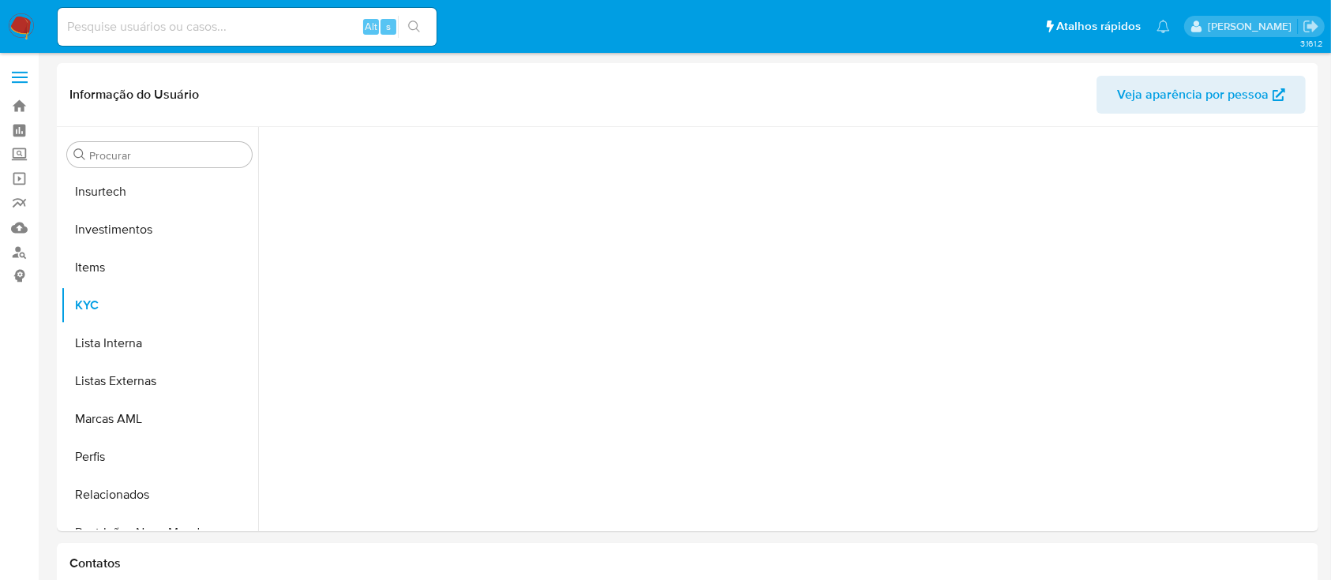
scroll to position [819, 0]
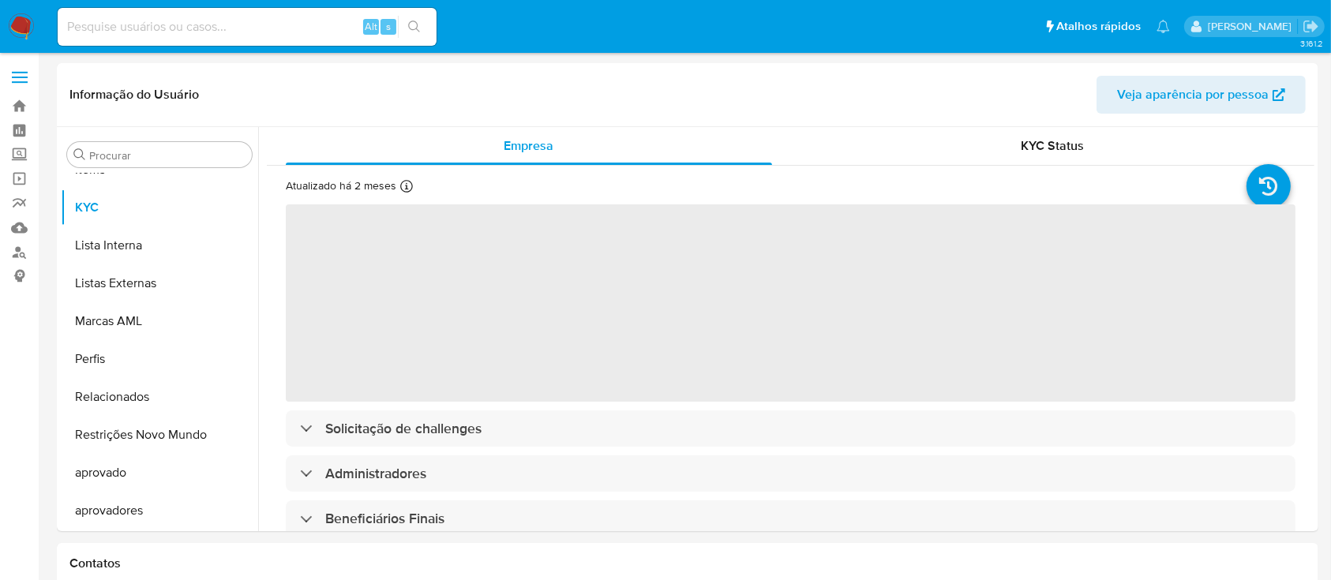
select select "10"
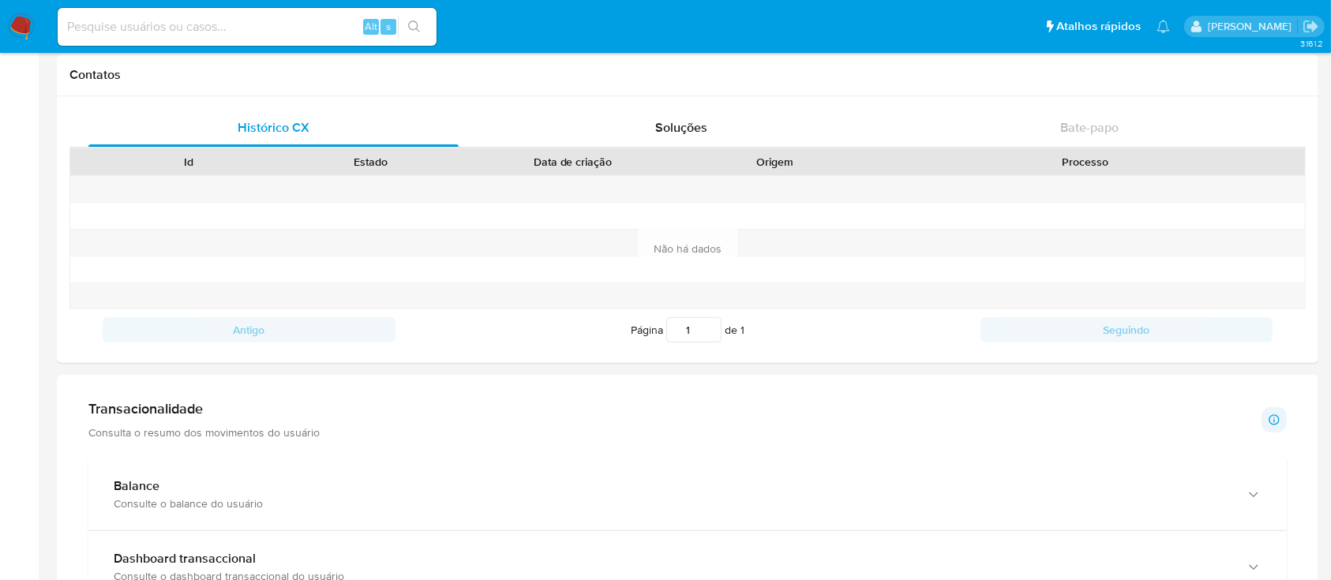
scroll to position [842, 0]
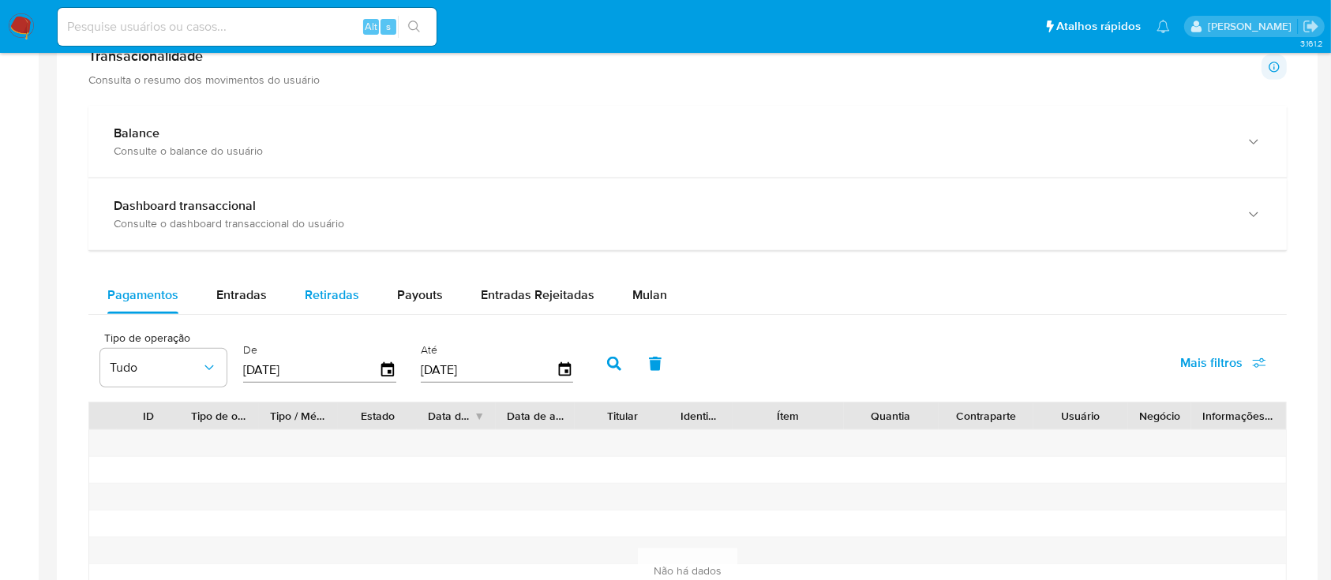
drag, startPoint x: 261, startPoint y: 296, endPoint x: 301, endPoint y: 295, distance: 39.5
click at [261, 294] on span "Entradas" at bounding box center [241, 295] width 51 height 18
select select "10"
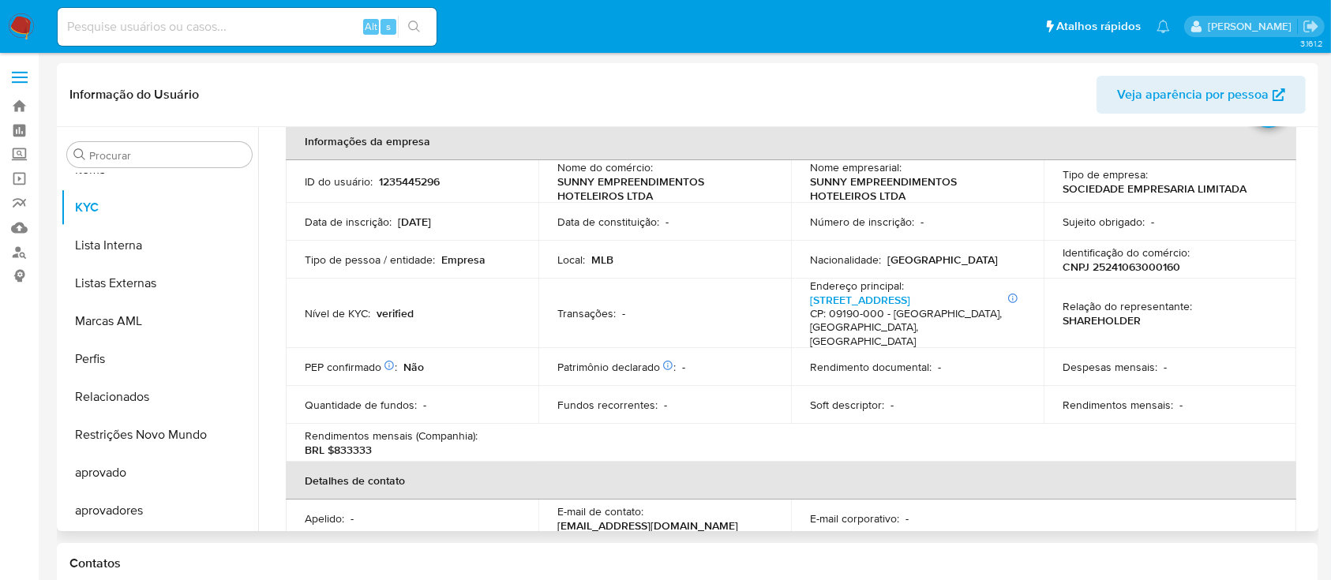
scroll to position [24, 0]
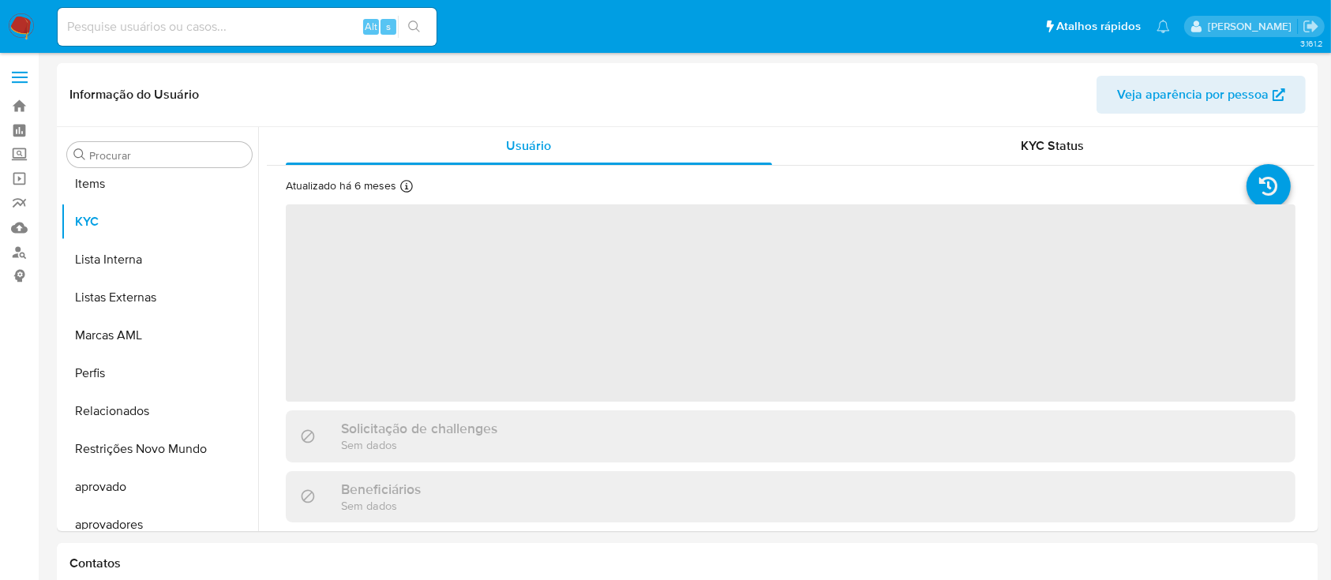
scroll to position [819, 0]
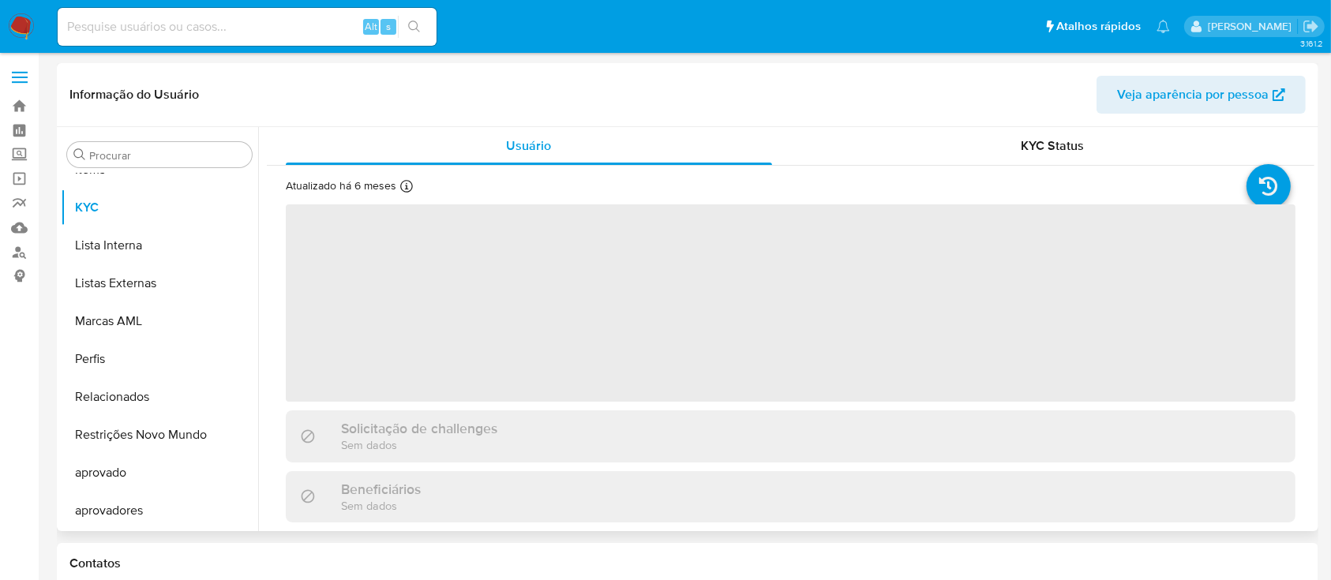
select select "10"
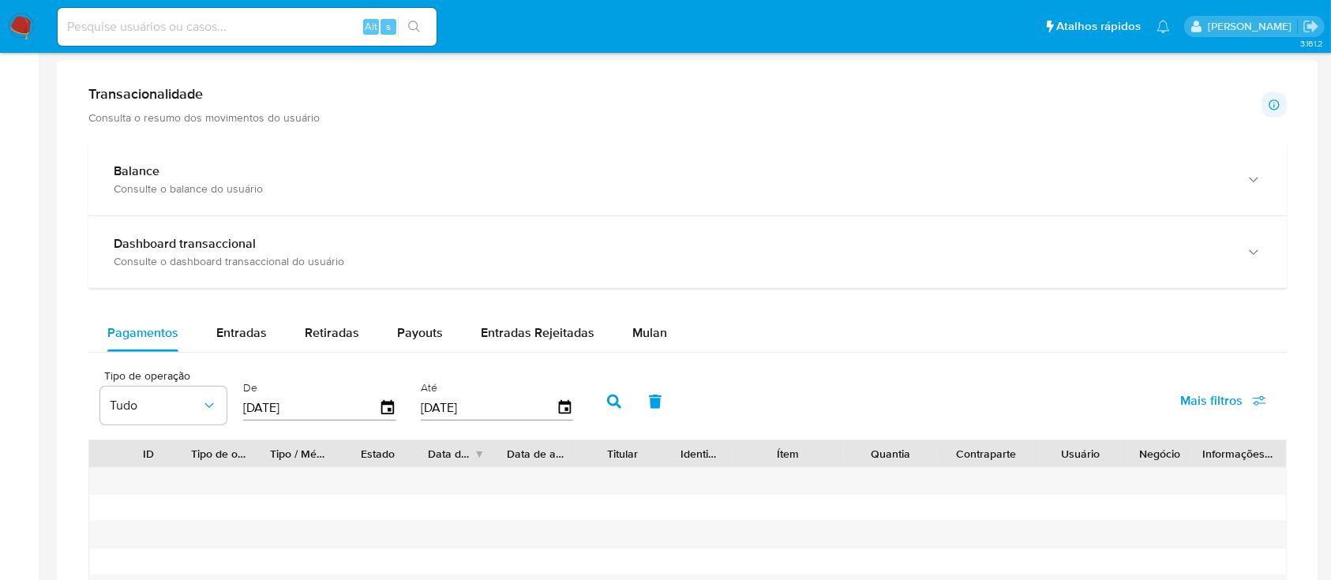
scroll to position [842, 0]
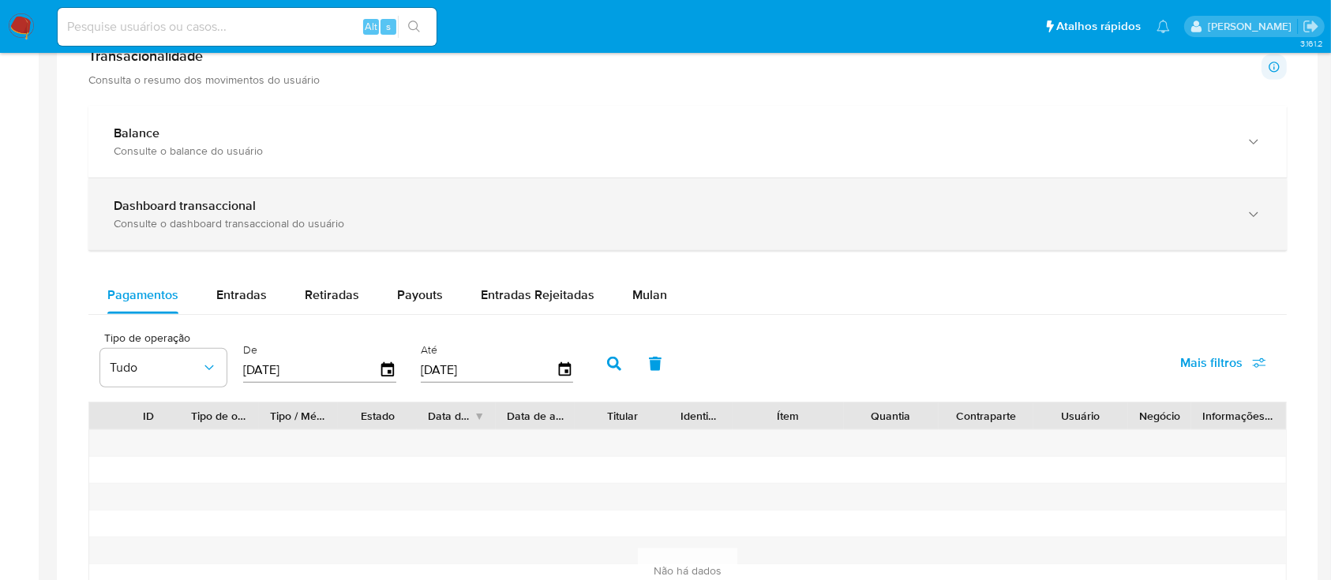
drag, startPoint x: 185, startPoint y: 227, endPoint x: 193, endPoint y: 227, distance: 7.9
click at [188, 227] on div "Consulte o dashboard transaccional do usuário" at bounding box center [672, 223] width 1117 height 14
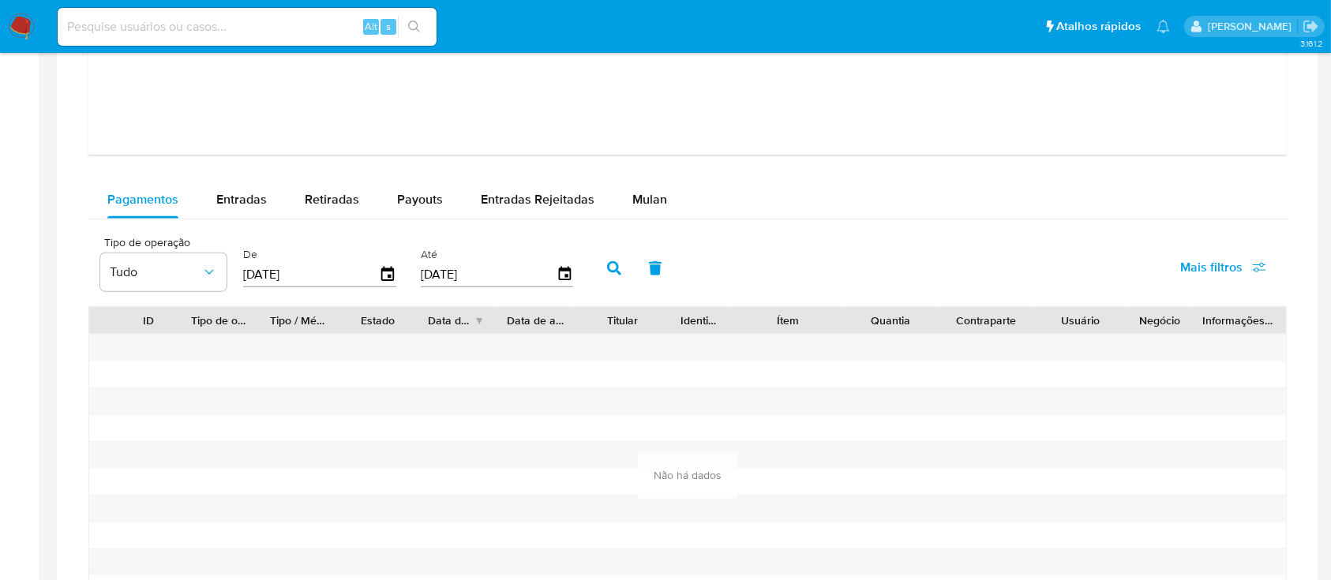
scroll to position [1684, 0]
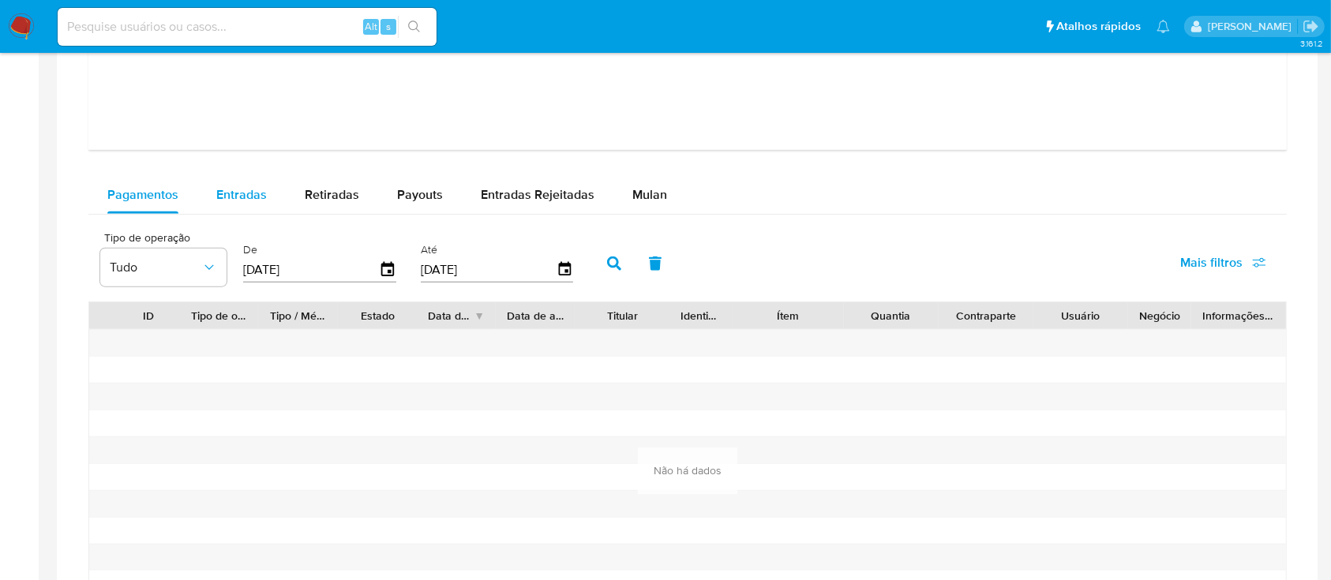
click at [229, 194] on span "Entradas" at bounding box center [241, 195] width 51 height 18
select select "10"
drag, startPoint x: 305, startPoint y: 197, endPoint x: 340, endPoint y: 199, distance: 35.6
click at [306, 197] on span "Retiradas" at bounding box center [332, 195] width 54 height 18
select select "10"
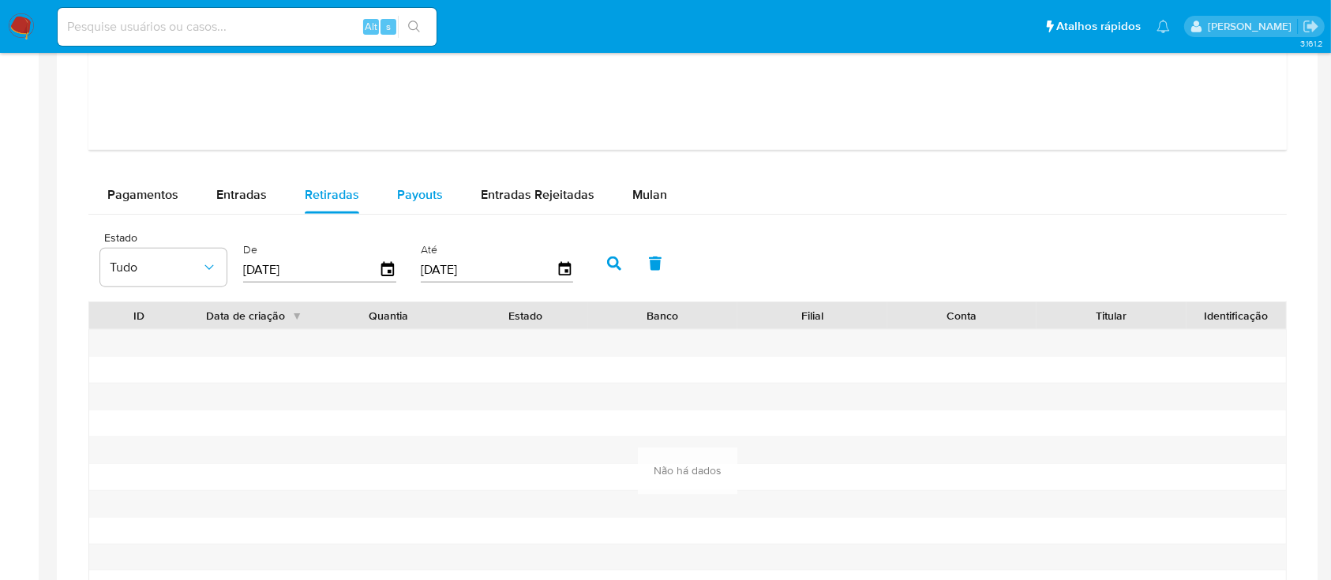
click at [429, 197] on span "Payouts" at bounding box center [420, 195] width 46 height 18
select select "10"
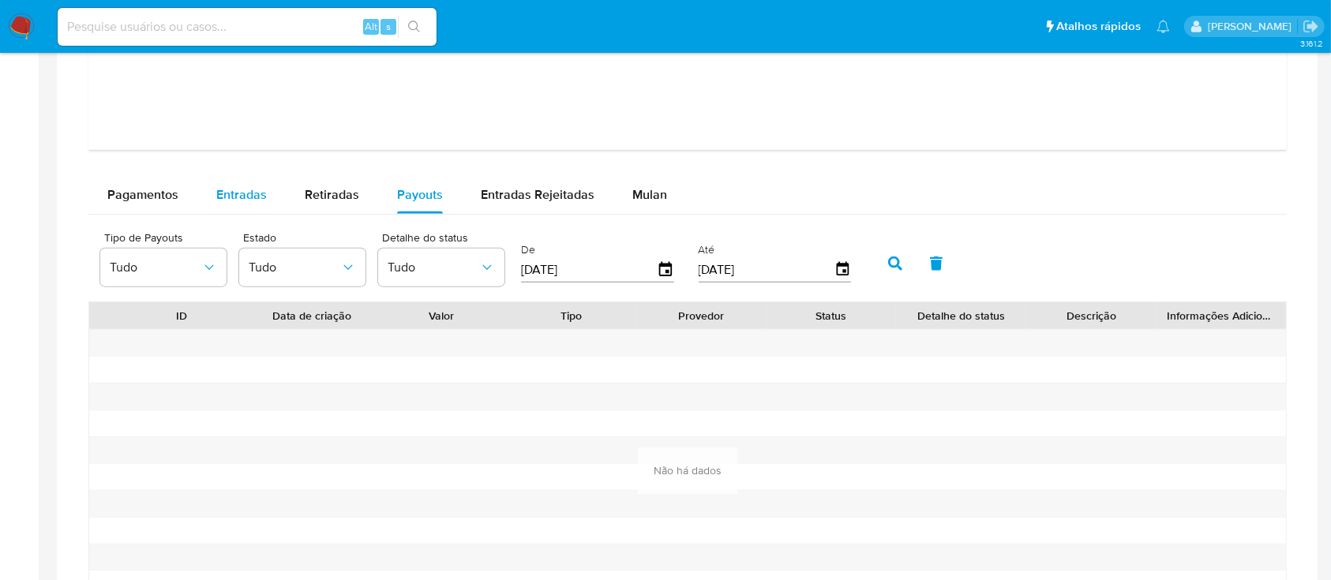
click at [212, 208] on button "Entradas" at bounding box center [241, 195] width 88 height 38
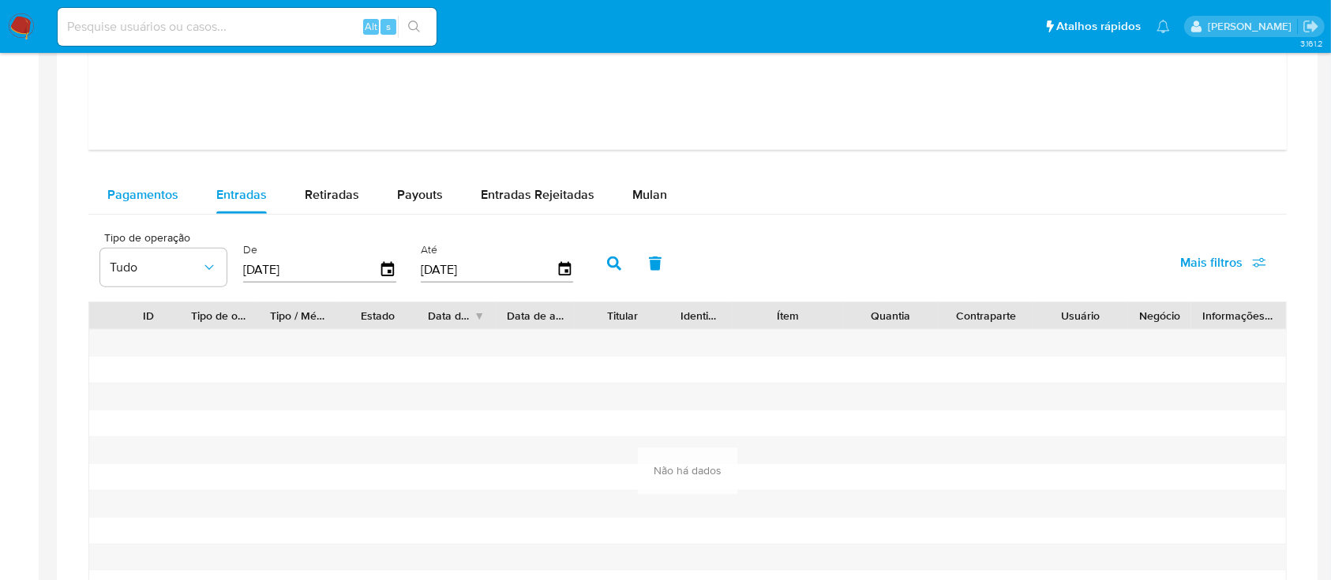
click at [171, 207] on div "Pagamentos" at bounding box center [142, 195] width 71 height 38
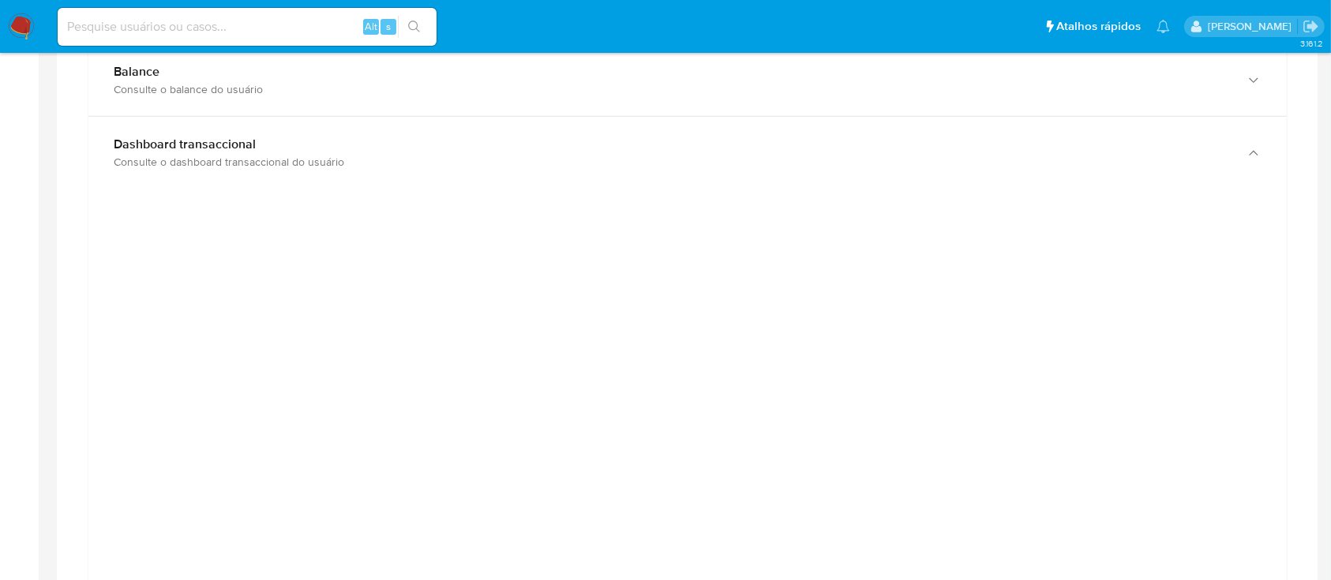
scroll to position [632, 0]
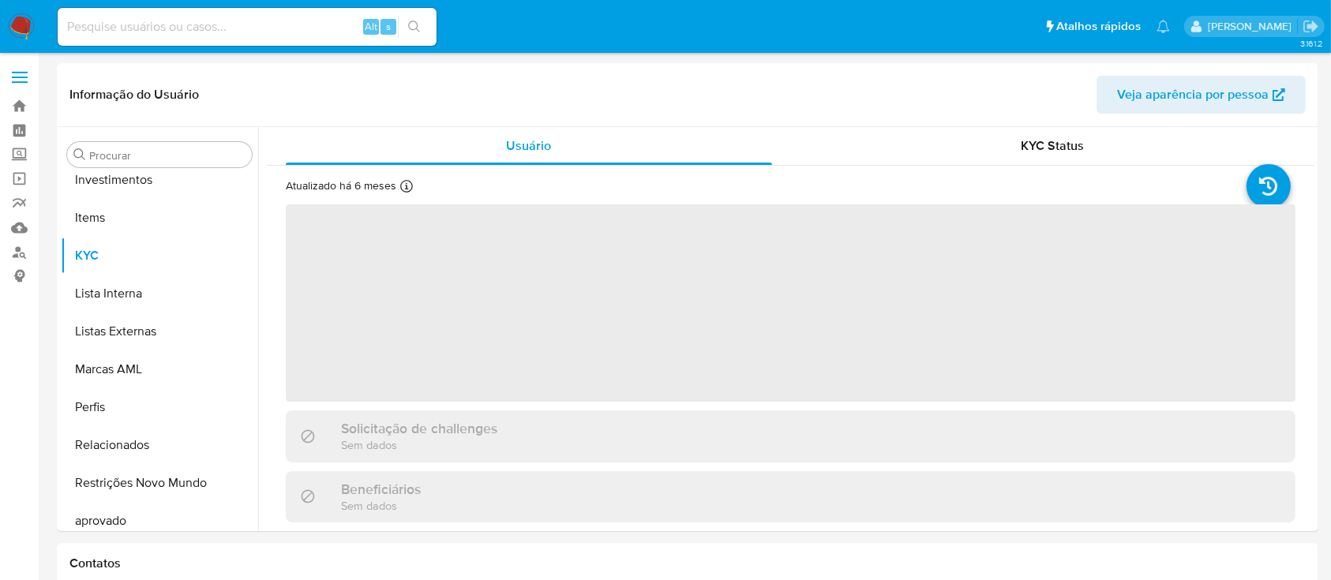
scroll to position [819, 0]
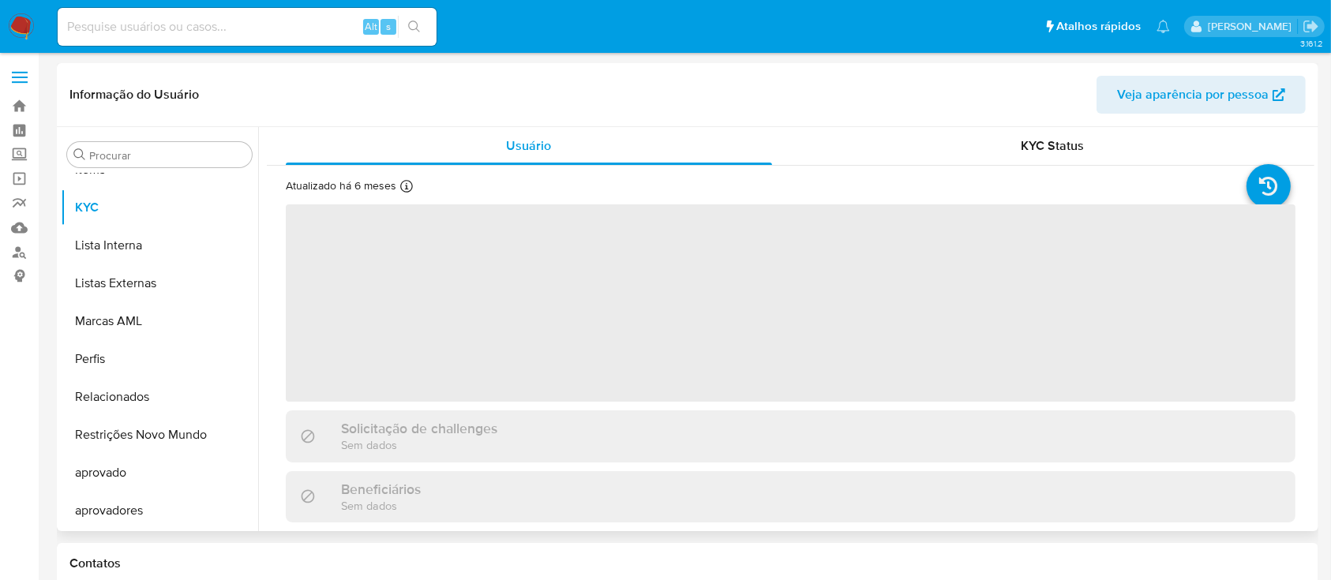
select select "10"
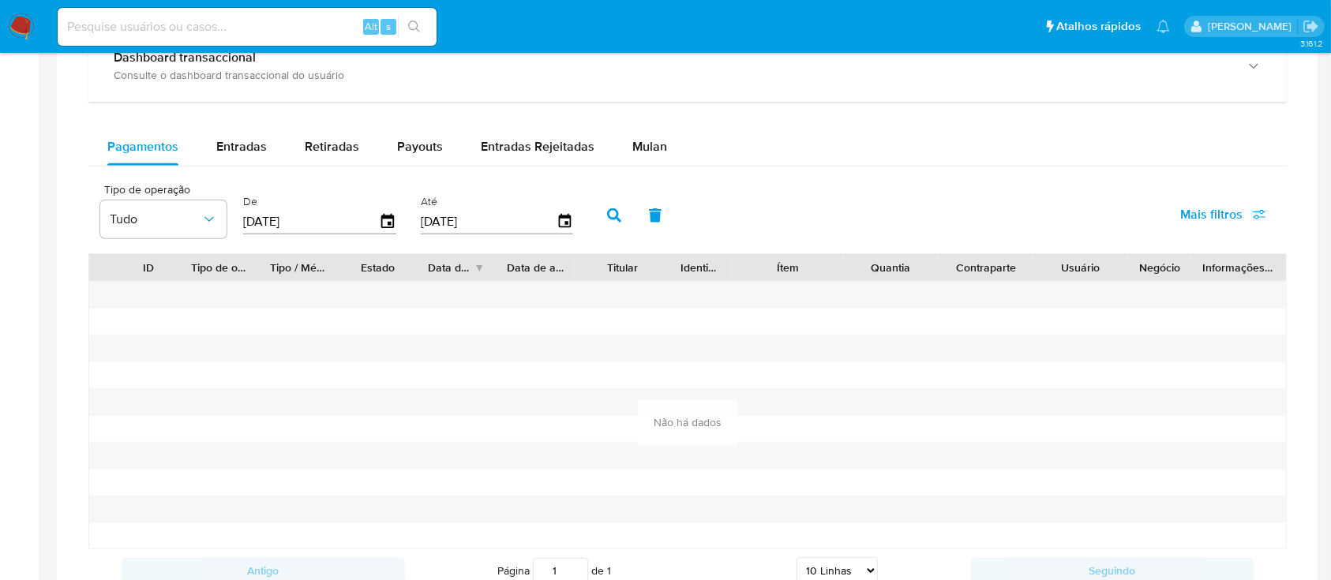
scroll to position [948, 0]
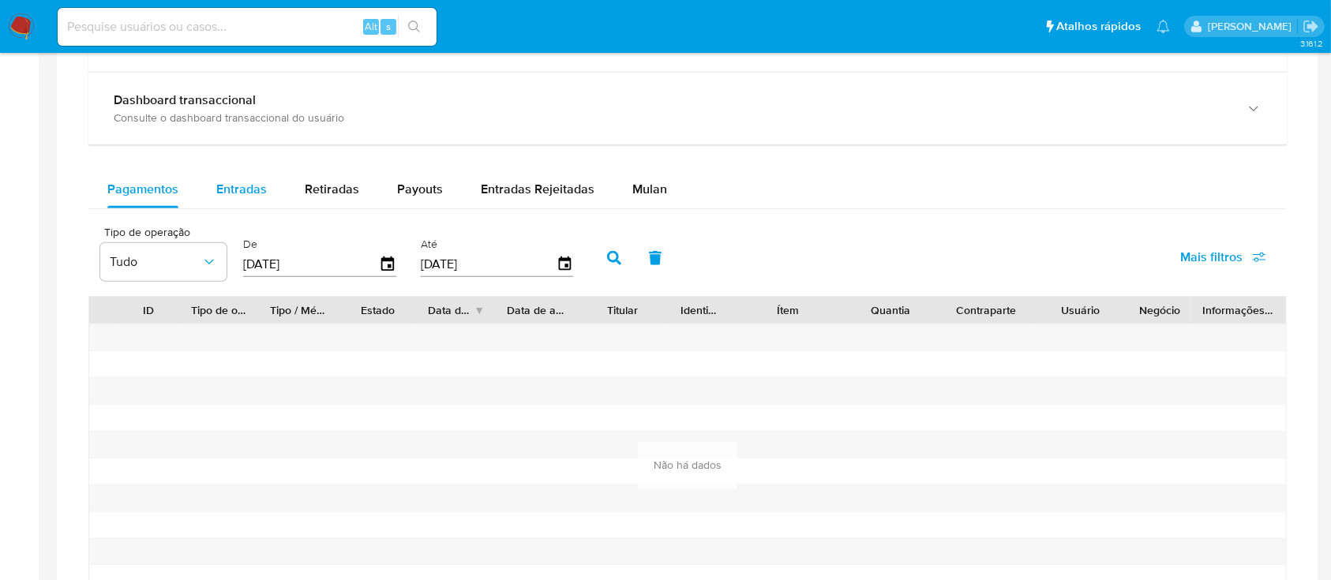
click at [233, 200] on div "Entradas" at bounding box center [241, 190] width 51 height 38
select select "10"
click at [324, 193] on span "Retiradas" at bounding box center [332, 189] width 54 height 18
select select "10"
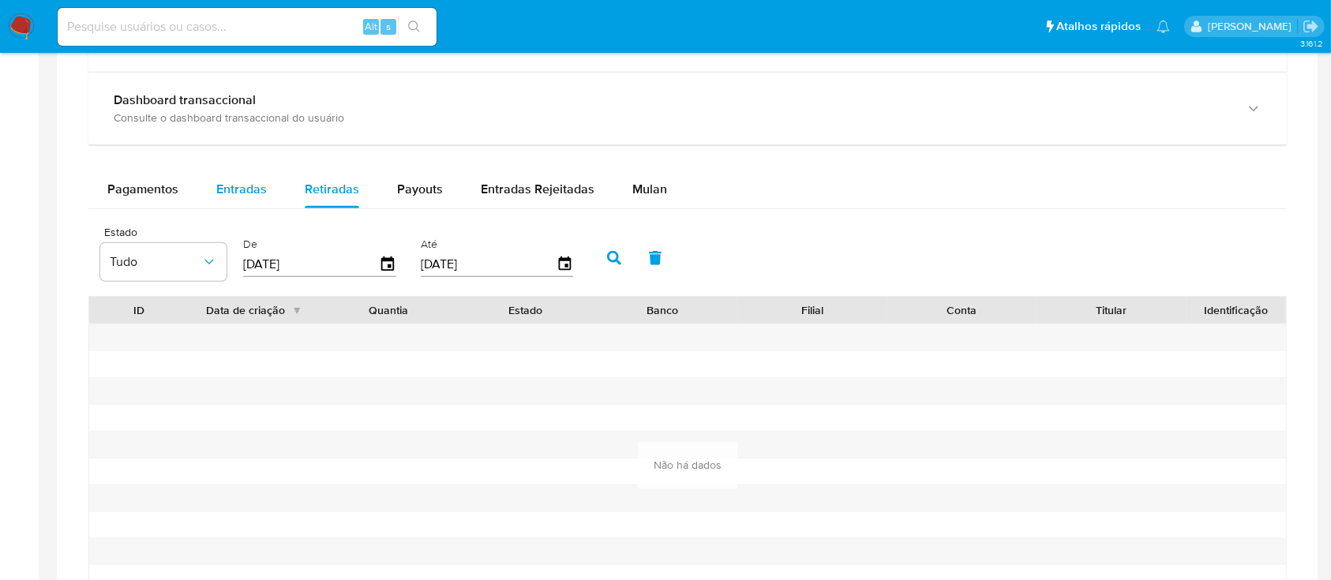
click at [238, 178] on div "Entradas" at bounding box center [241, 190] width 51 height 38
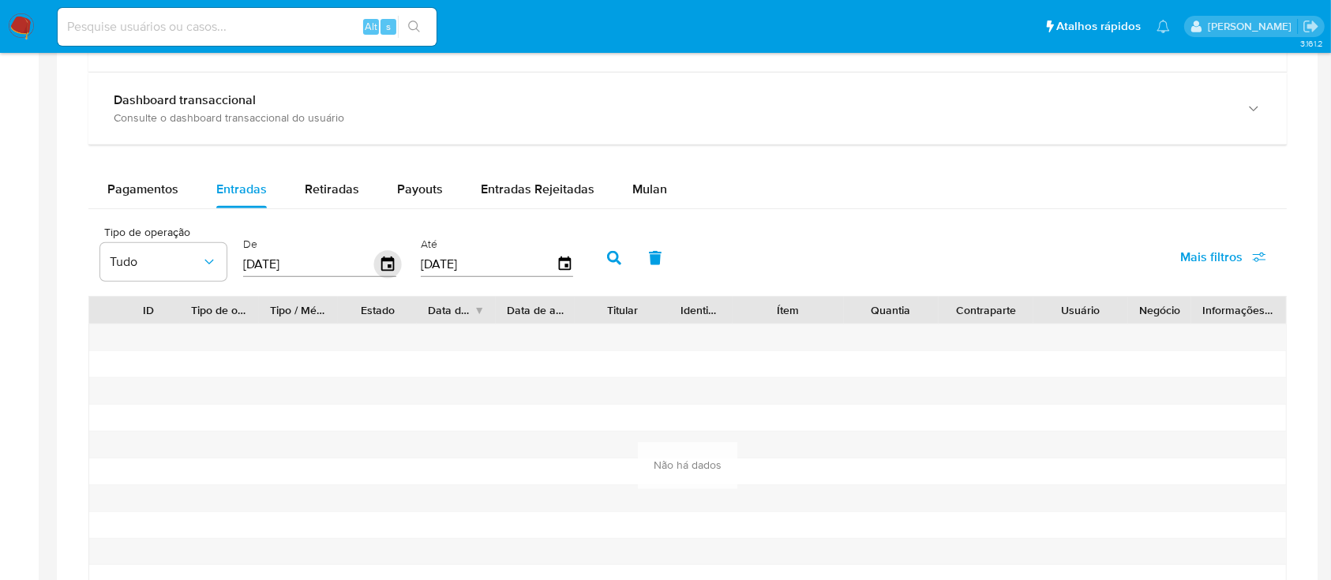
click at [393, 255] on icon "button" at bounding box center [388, 265] width 28 height 28
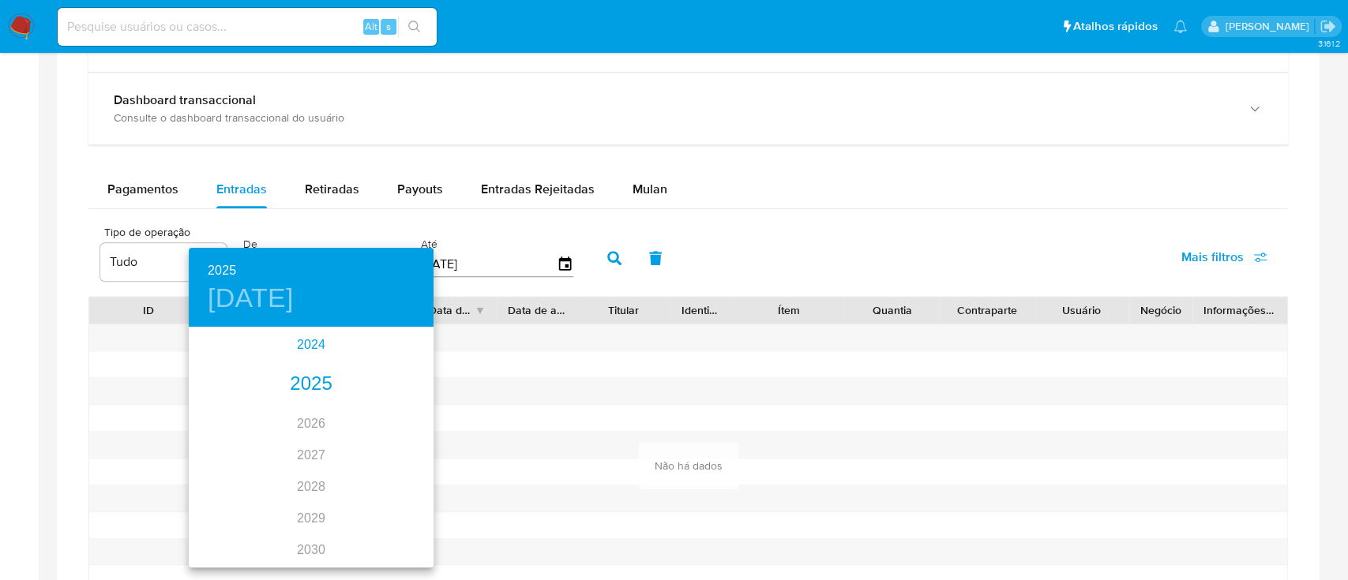
click at [309, 351] on div "2024" at bounding box center [311, 345] width 245 height 32
click at [242, 536] on div "oct." at bounding box center [229, 536] width 81 height 59
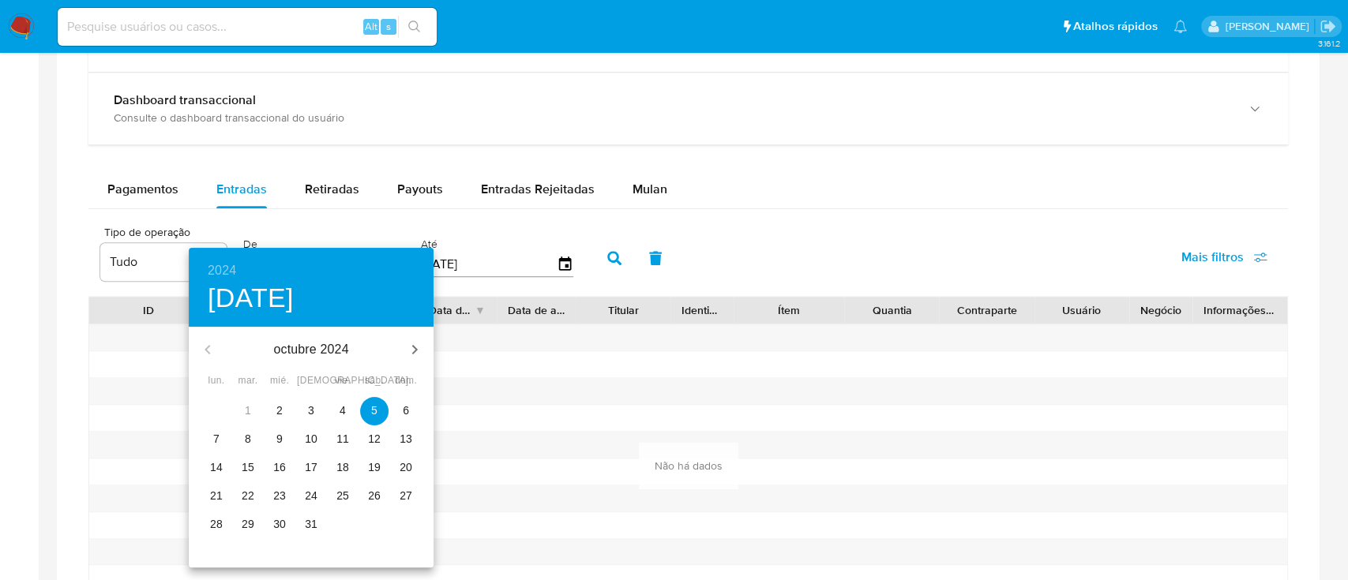
click at [265, 415] on span "2" at bounding box center [279, 411] width 28 height 16
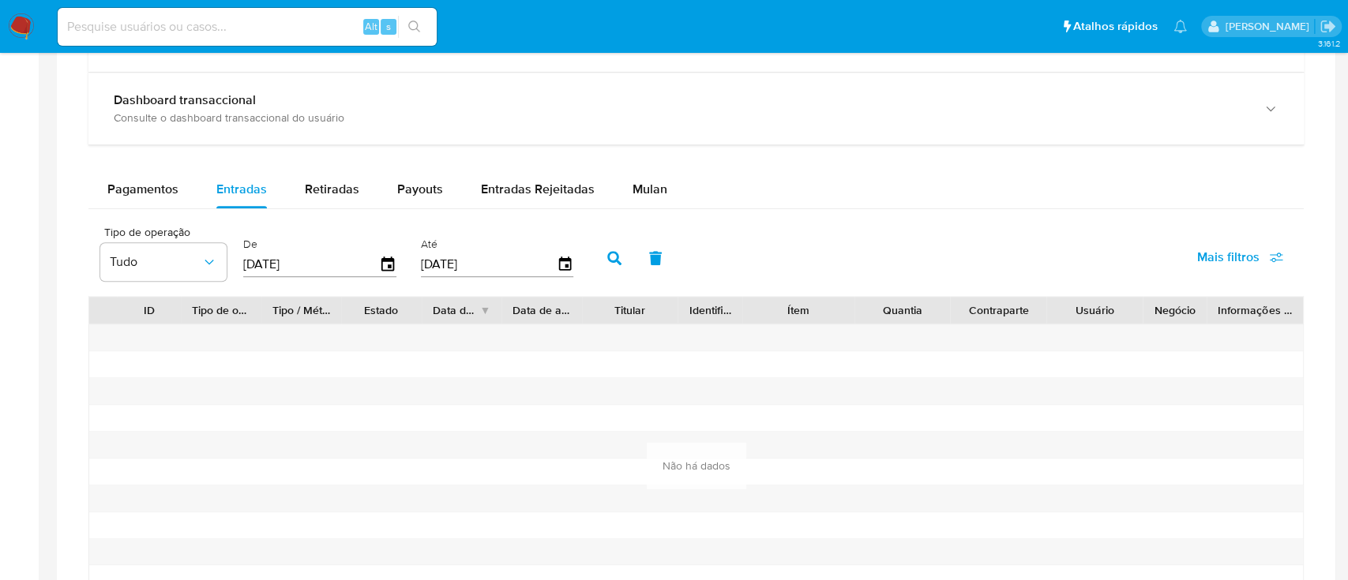
type input "[DATE]"
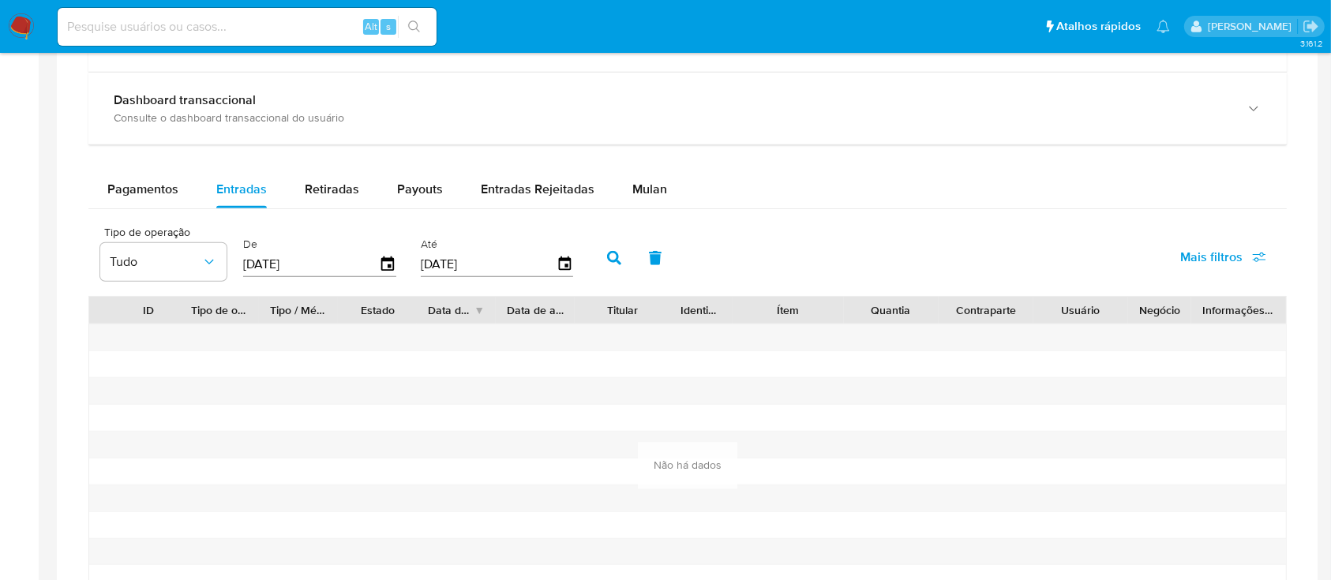
click at [604, 248] on button "button" at bounding box center [614, 258] width 41 height 38
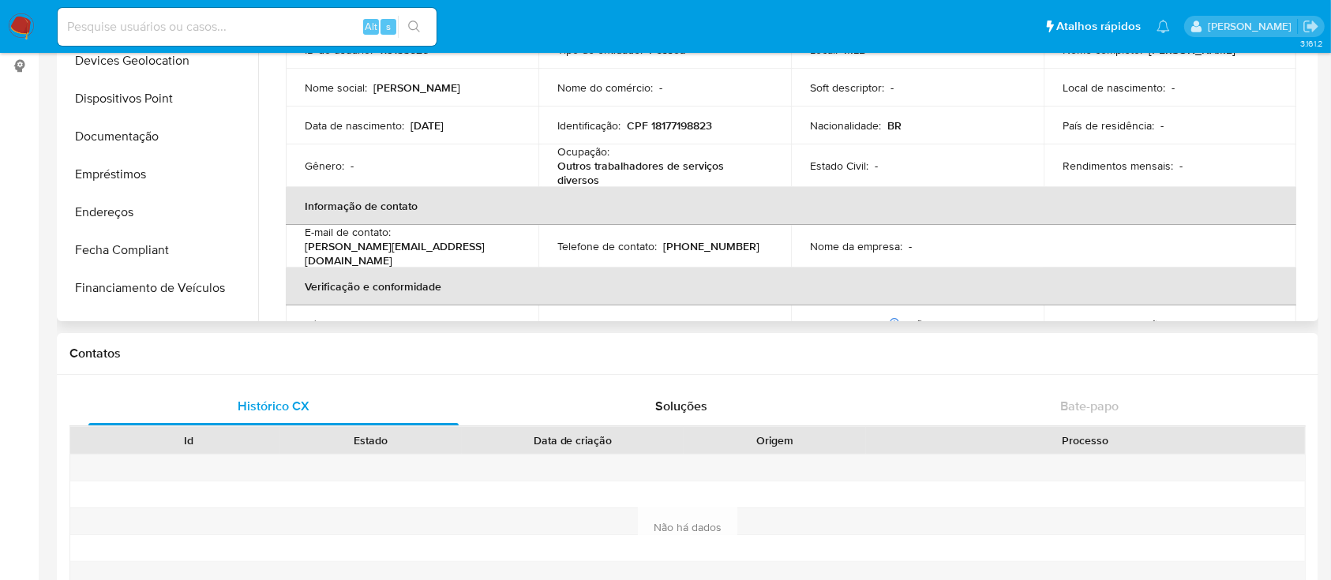
scroll to position [0, 0]
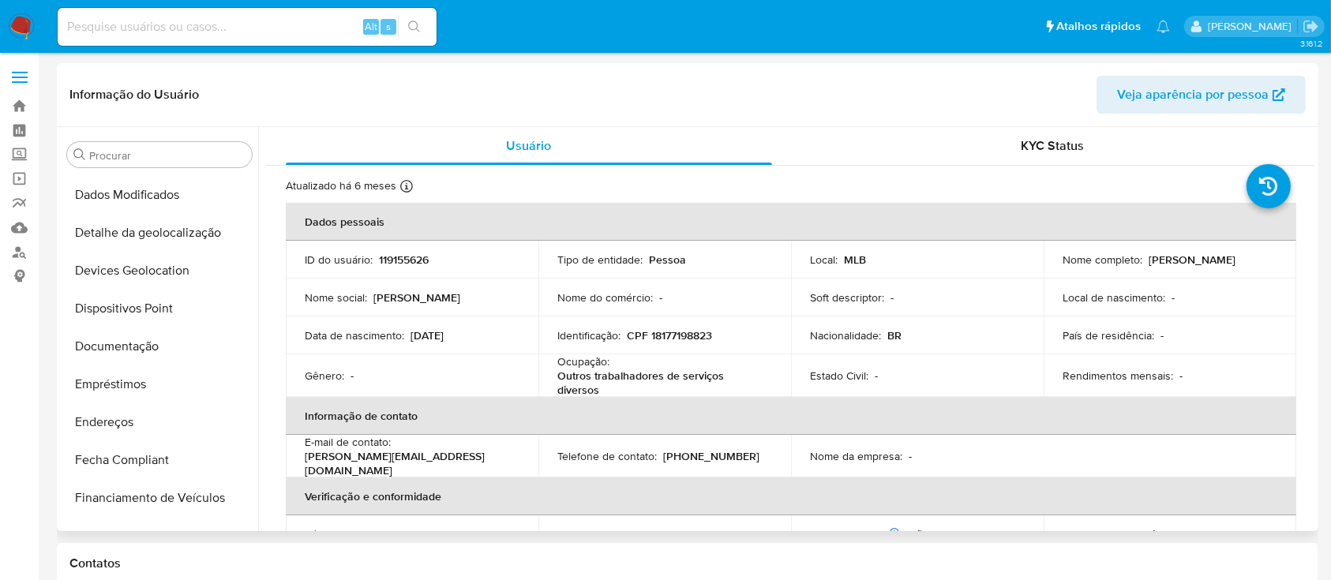
click at [673, 328] on p "CPF 18177198823" at bounding box center [669, 335] width 85 height 14
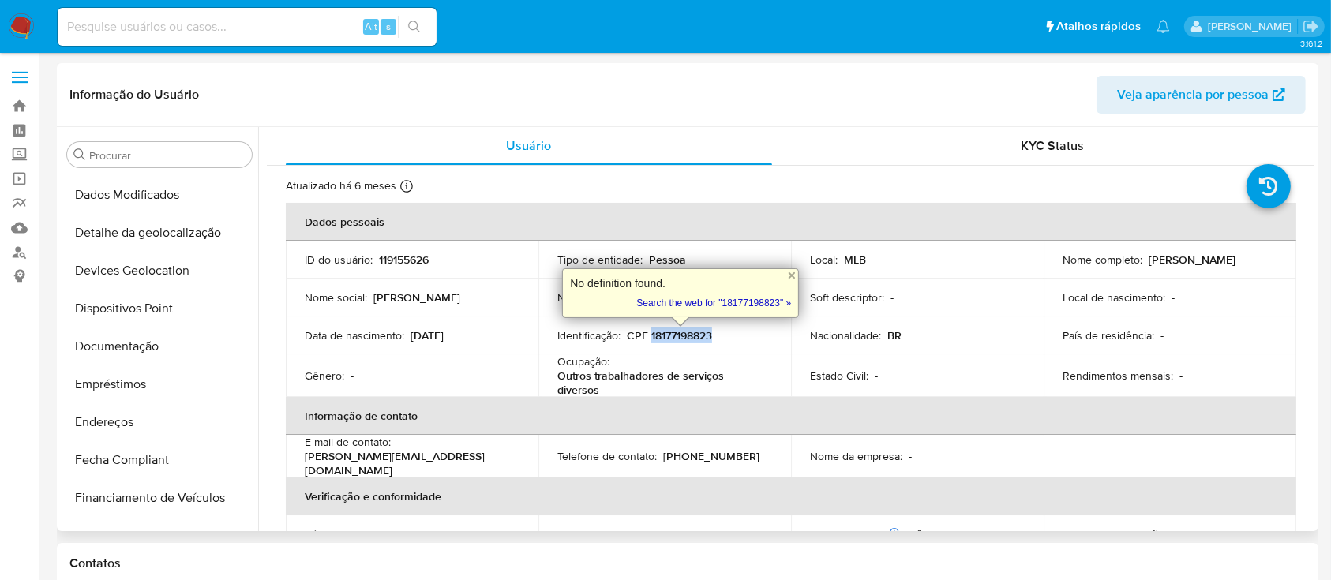
copy p "18177198823"
